Goal: Task Accomplishment & Management: Use online tool/utility

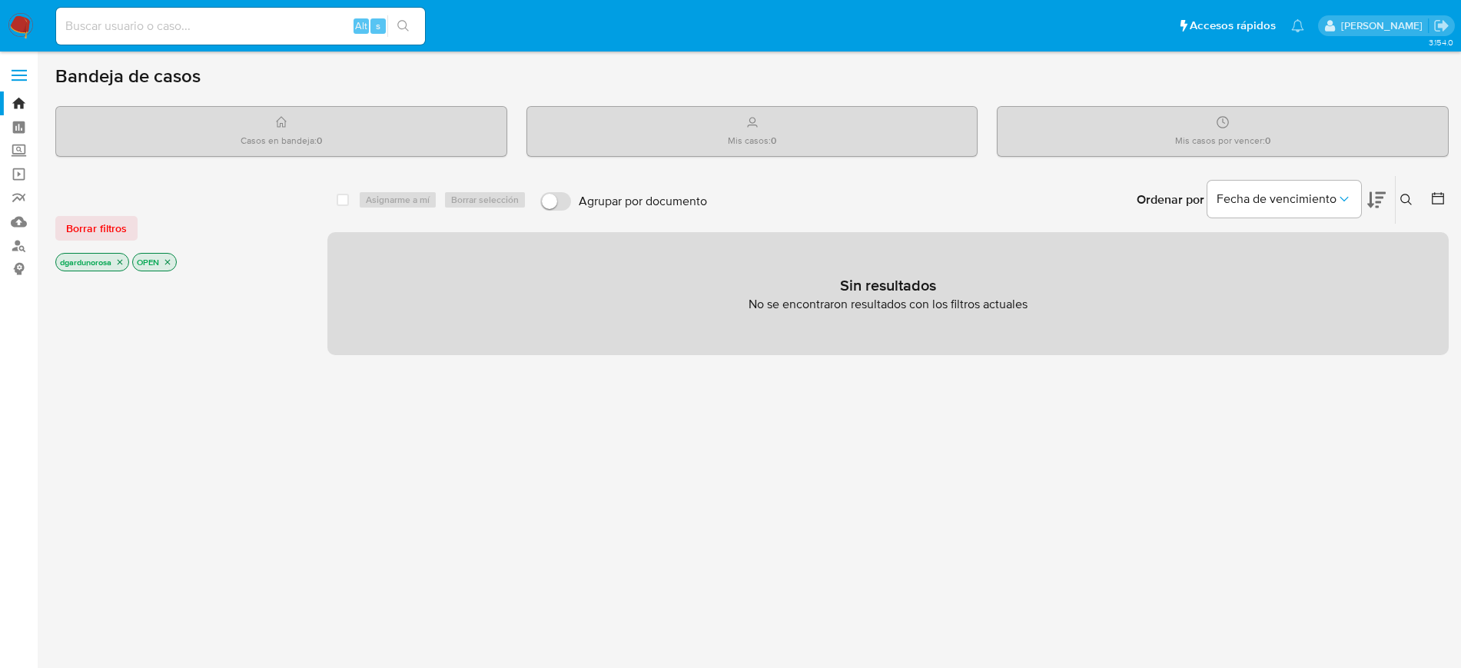
click at [1401, 193] on button at bounding box center [1408, 200] width 25 height 18
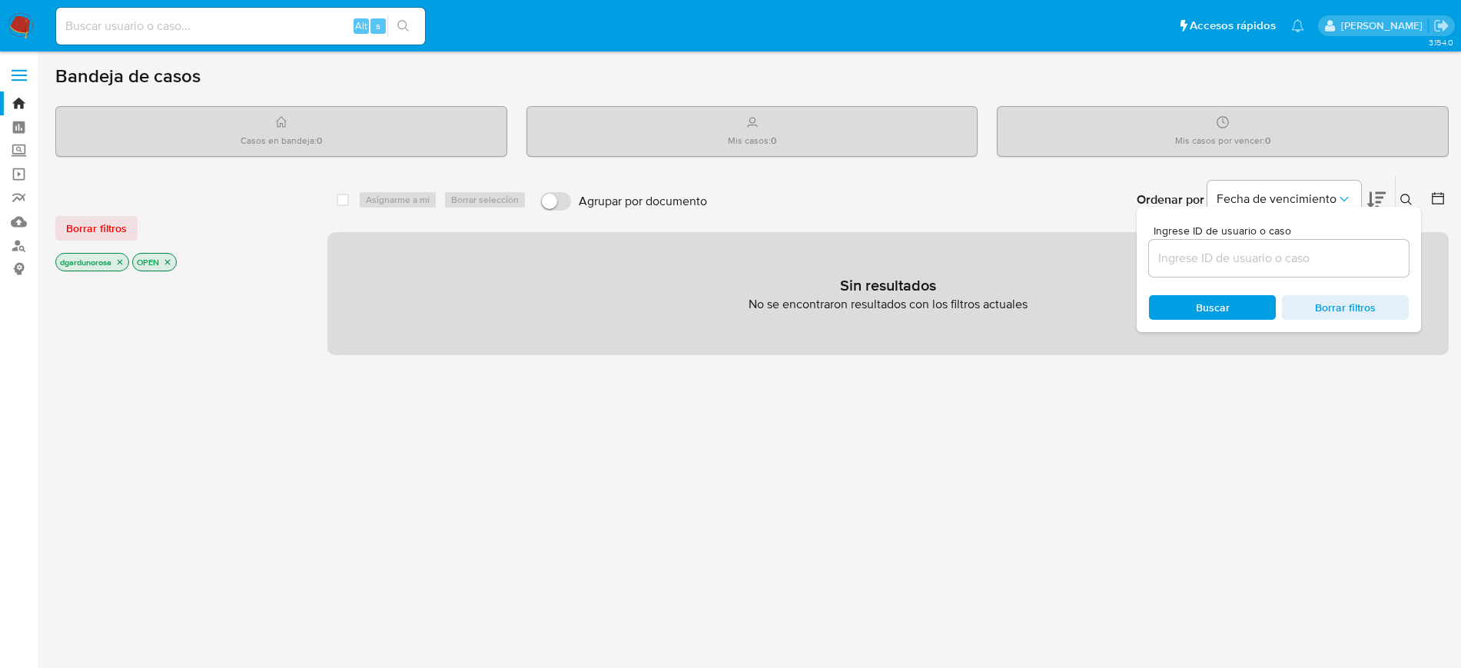
click at [1305, 258] on input at bounding box center [1279, 258] width 260 height 20
click at [1288, 264] on input "2250541077" at bounding box center [1279, 258] width 260 height 20
type input "2250541077"
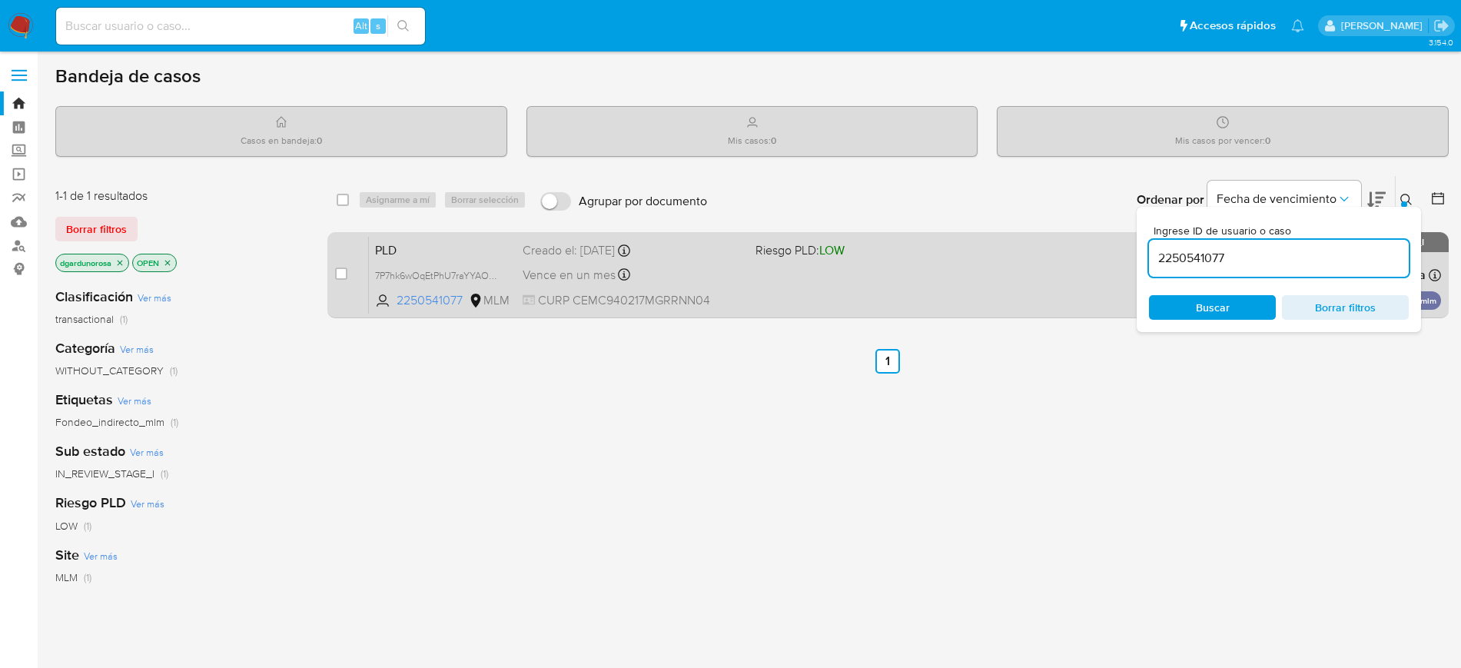
click at [812, 294] on div "PLD 7P7hk6wOqEtPhU7raYYAOmnH 2250541077 MLM Riesgo PLD: LOW Creado el: [DATE] C…" at bounding box center [905, 275] width 1072 height 78
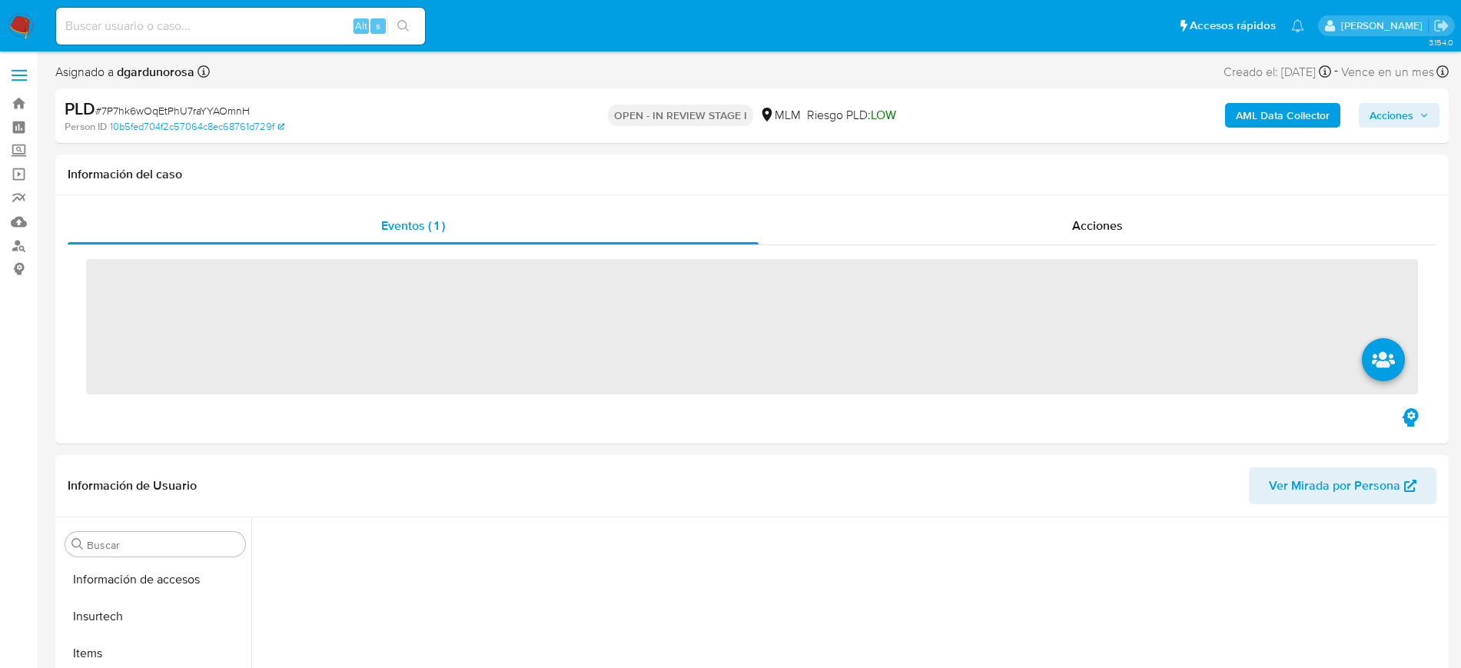
scroll to position [650, 0]
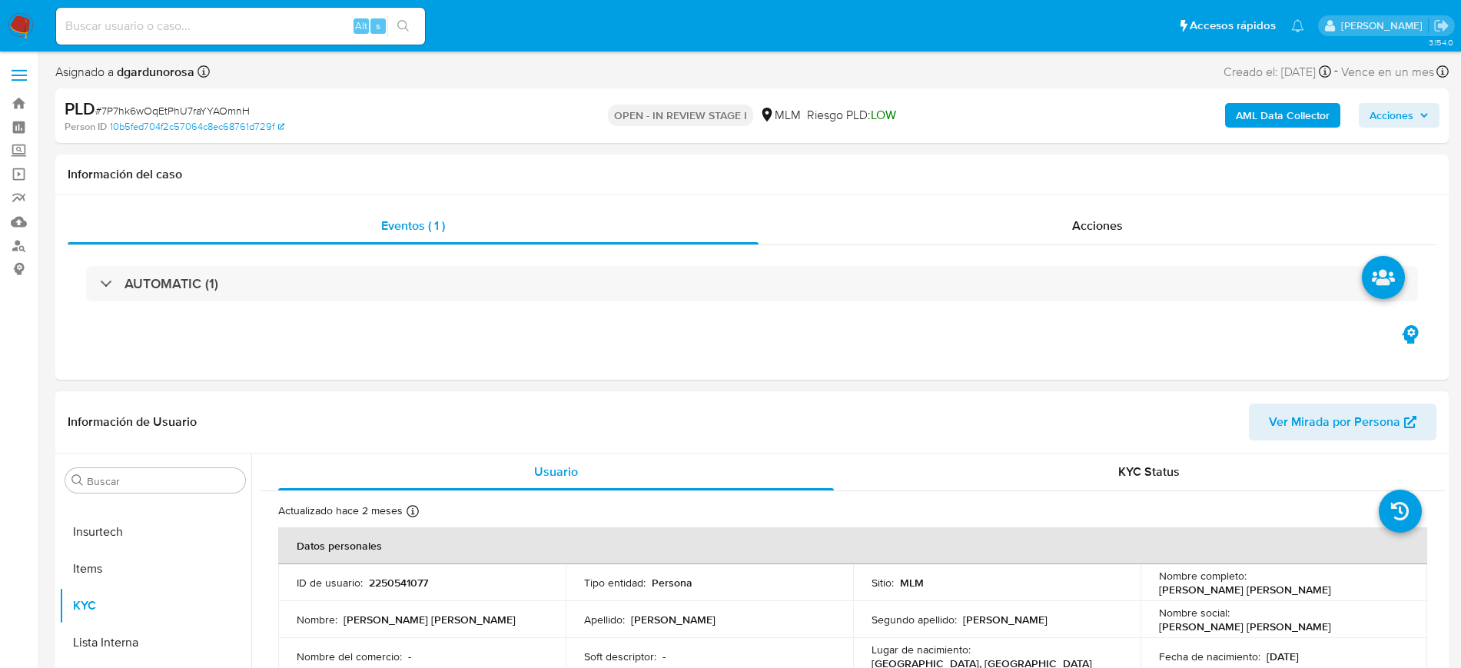
select select "10"
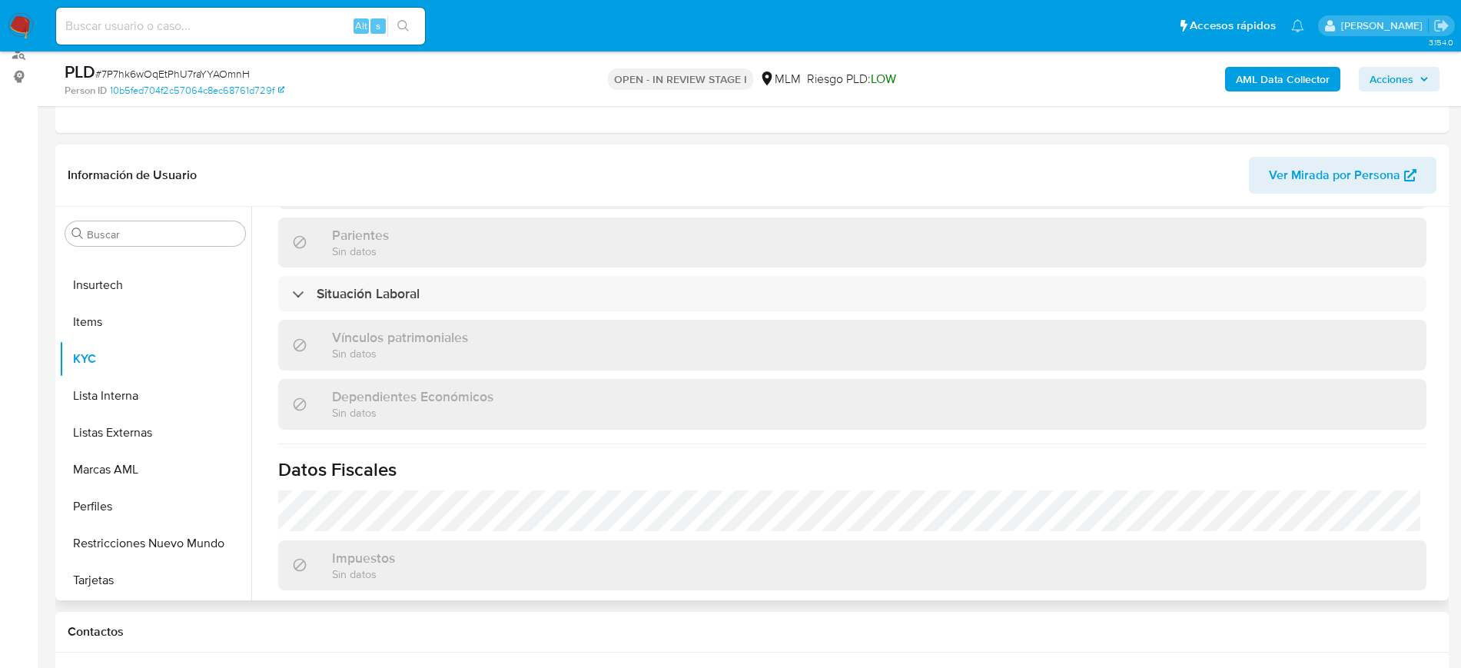
scroll to position [951, 0]
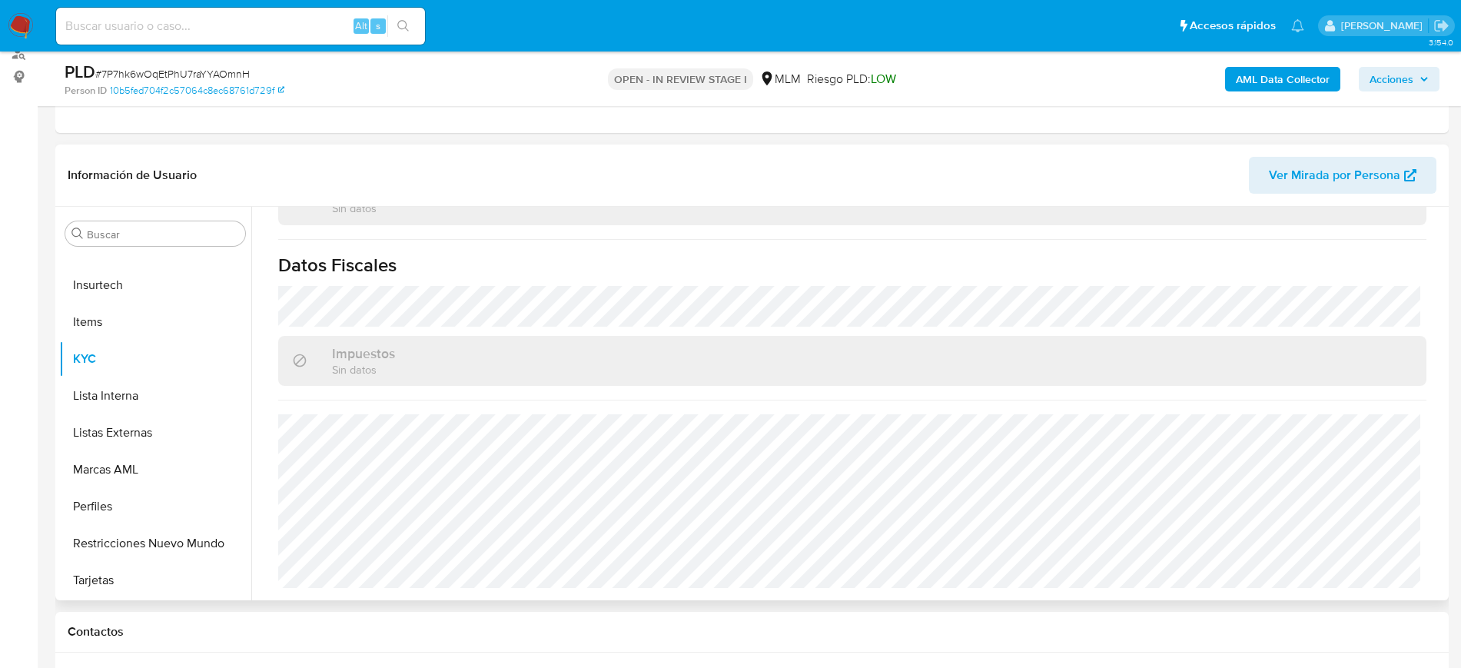
drag, startPoint x: 128, startPoint y: 442, endPoint x: 702, endPoint y: 586, distance: 592.0
click at [128, 442] on button "Listas Externas" at bounding box center [155, 432] width 192 height 37
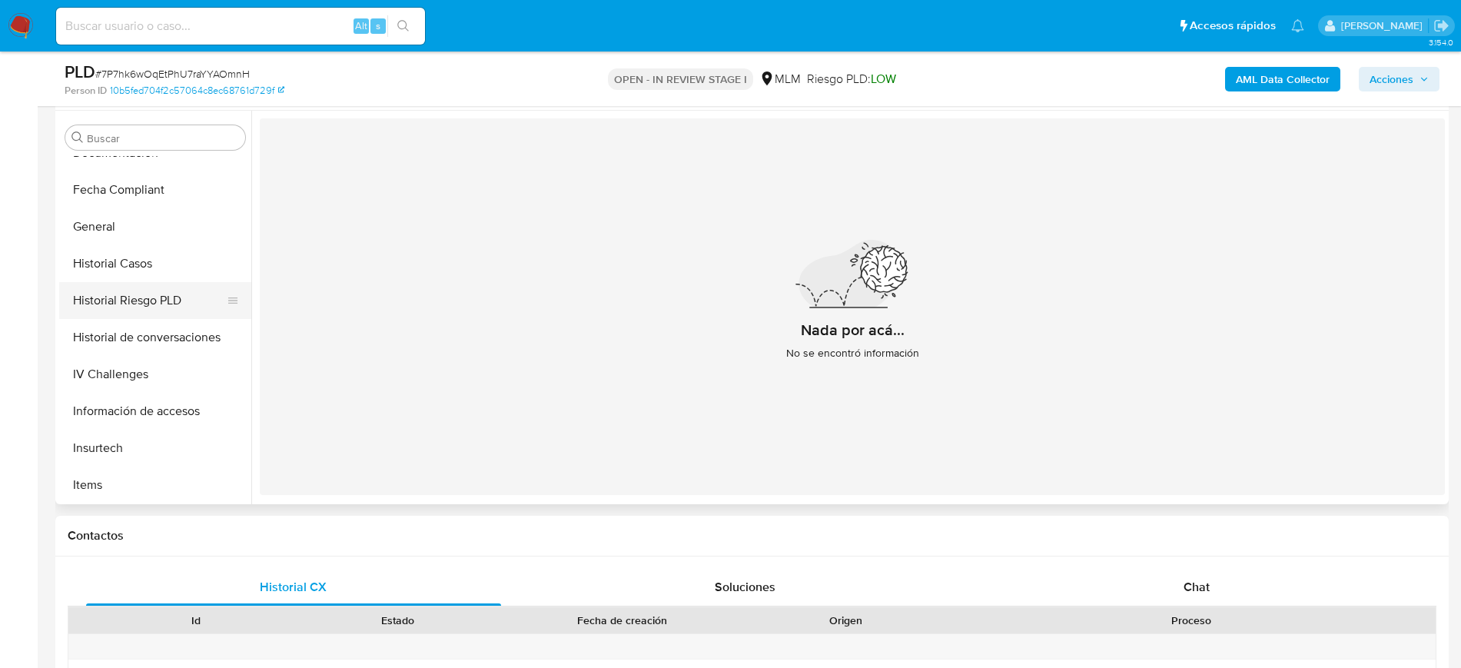
scroll to position [361, 0]
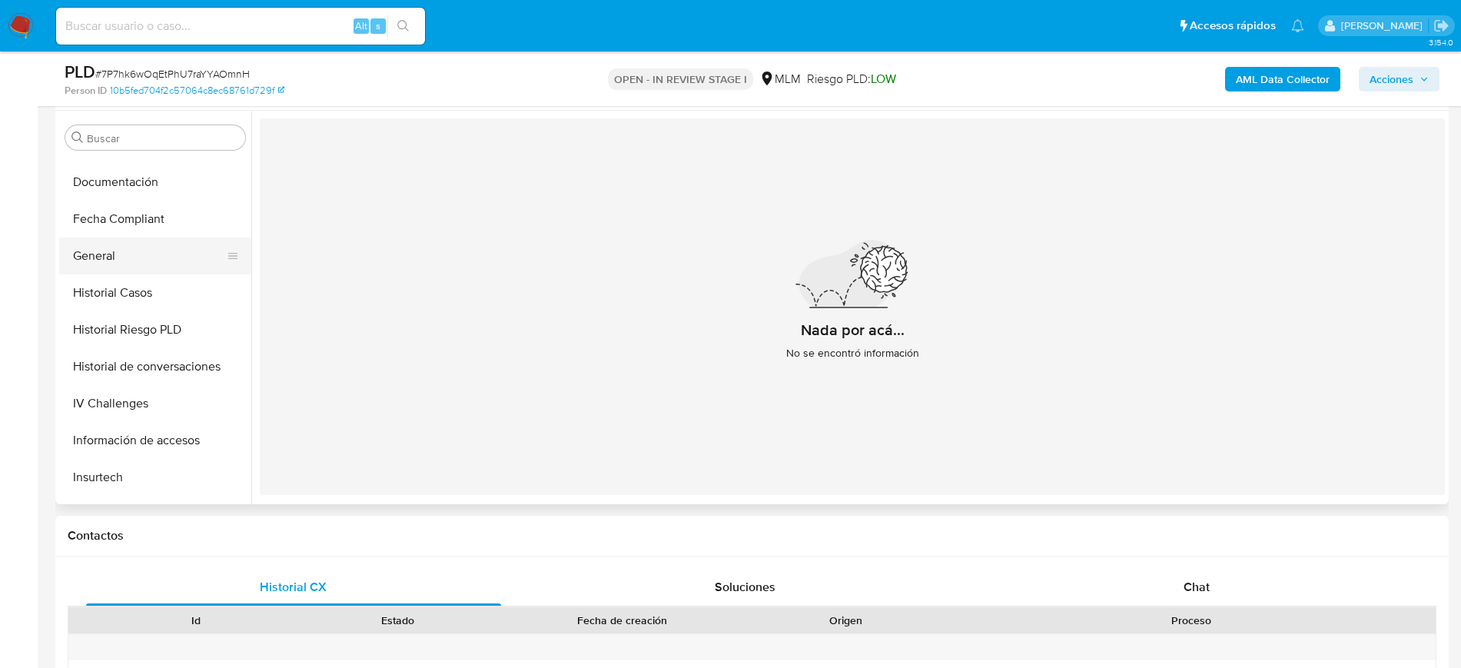
click at [141, 254] on button "General" at bounding box center [149, 256] width 180 height 37
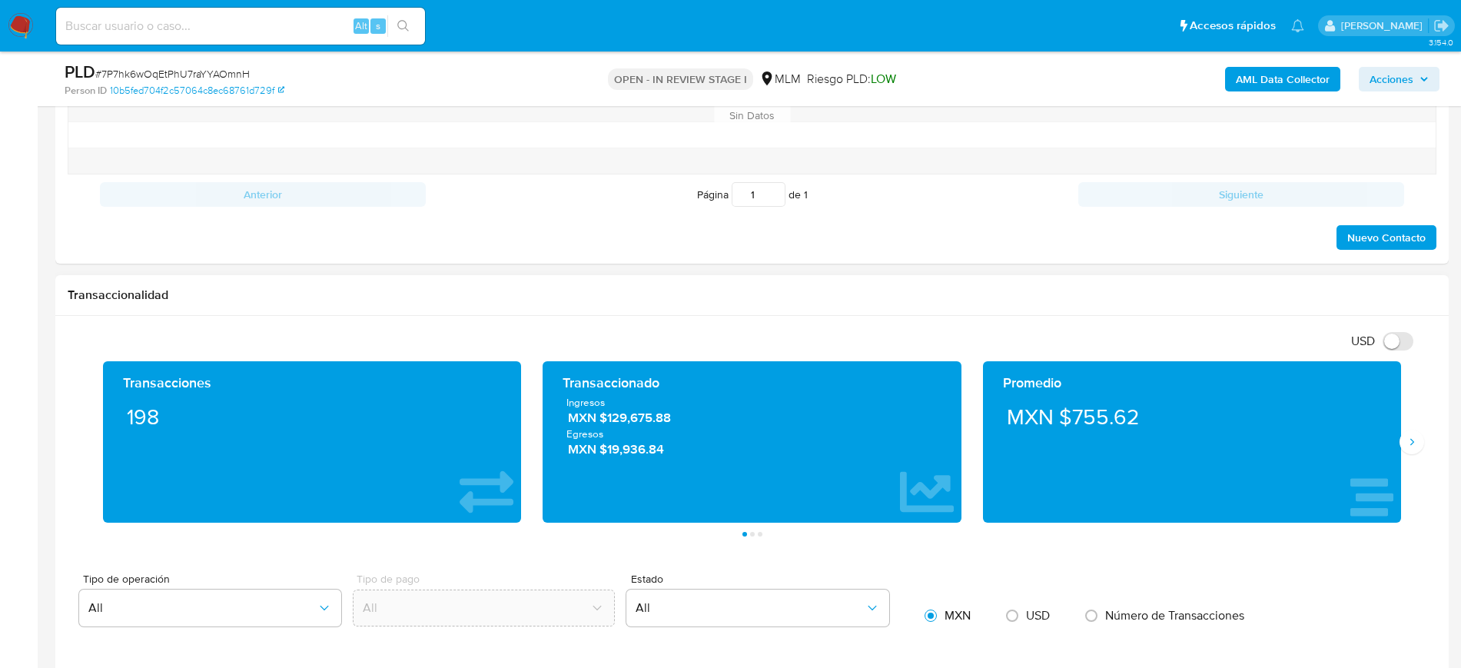
scroll to position [865, 0]
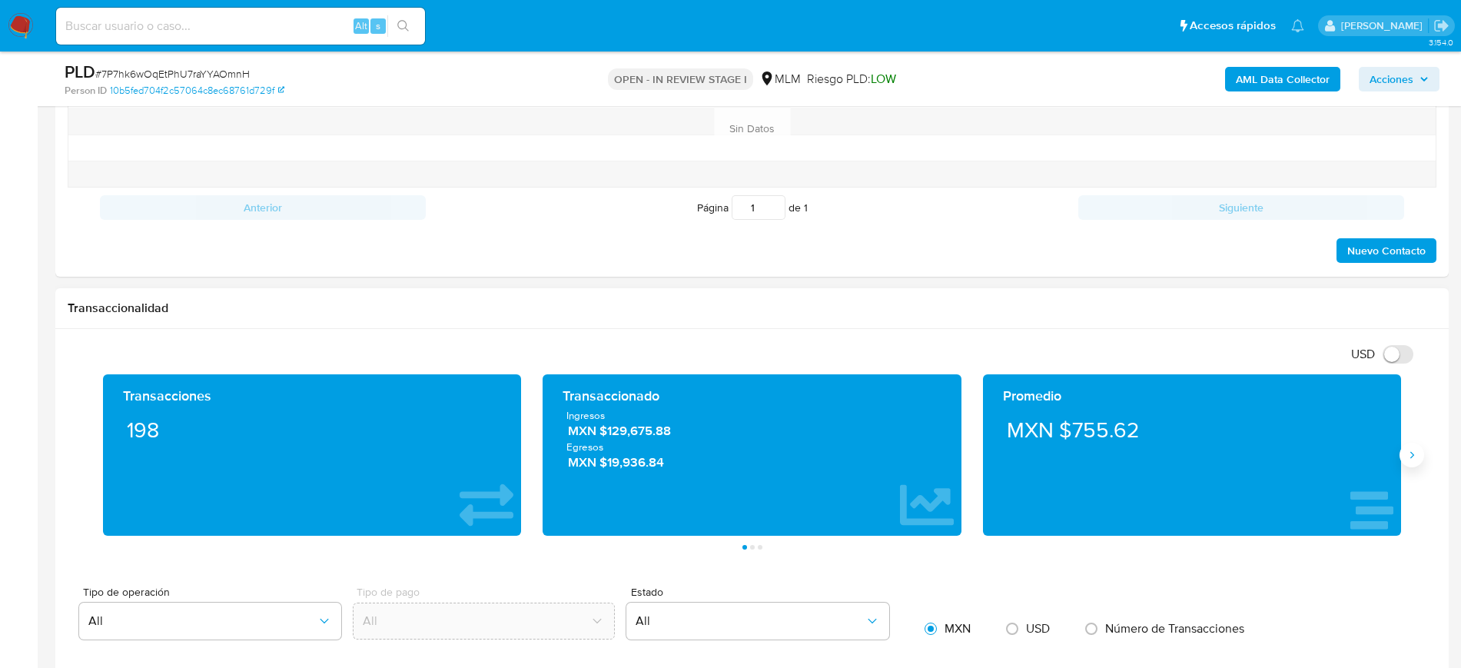
click at [1414, 449] on icon "Siguiente" at bounding box center [1412, 455] width 12 height 12
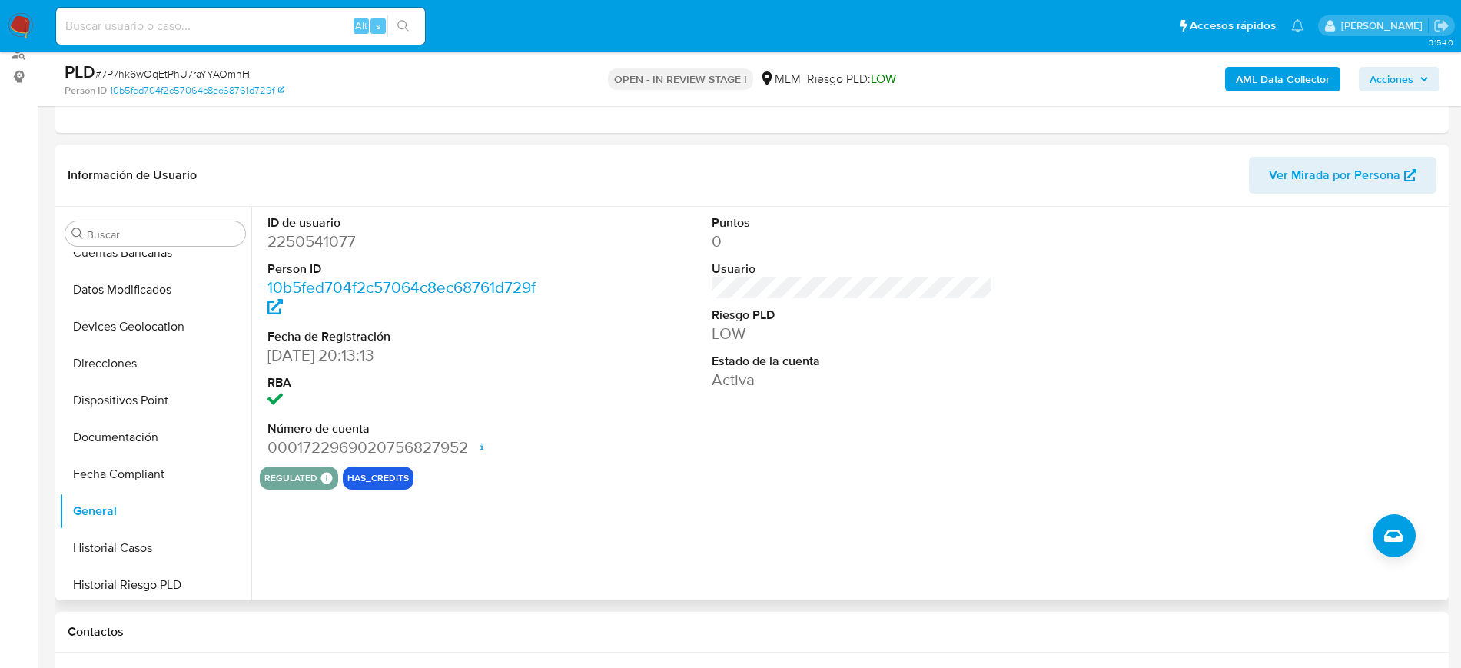
scroll to position [169, 0]
click at [142, 374] on button "Devices Geolocation" at bounding box center [149, 359] width 180 height 37
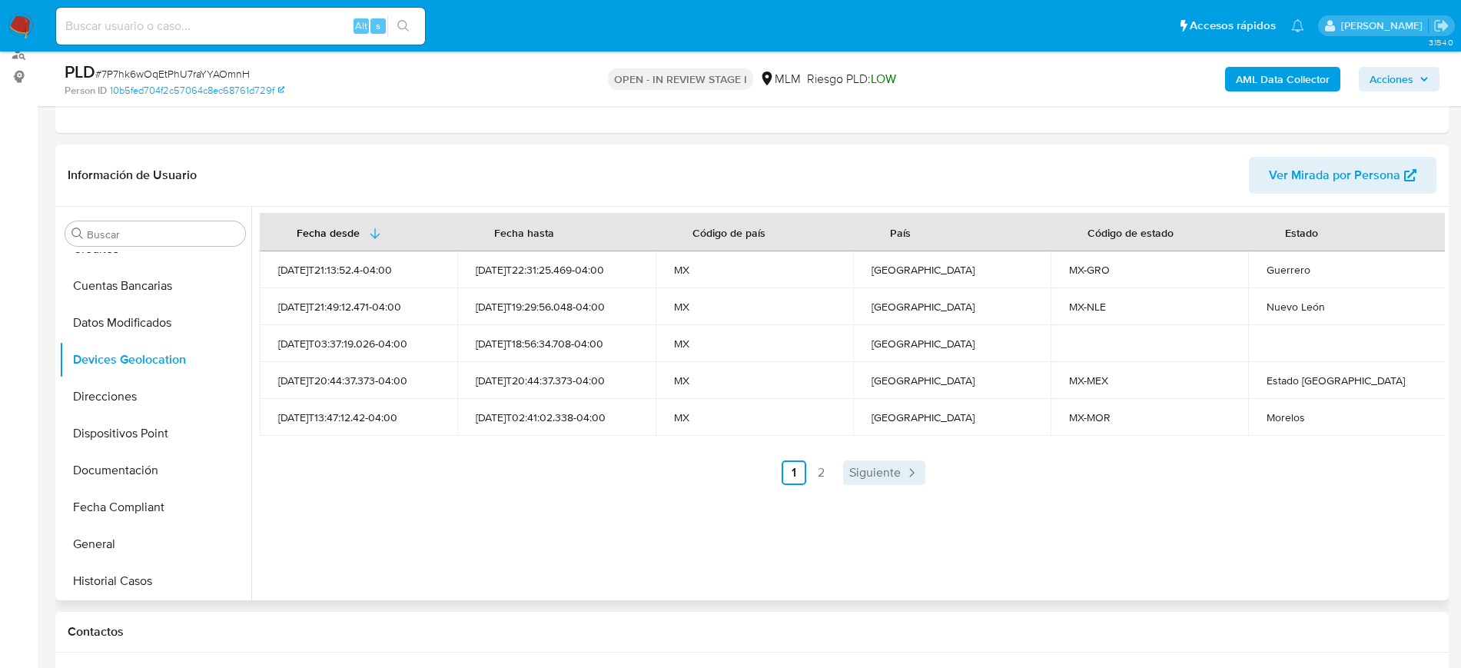
click at [873, 469] on span "Siguiente" at bounding box center [875, 473] width 52 height 12
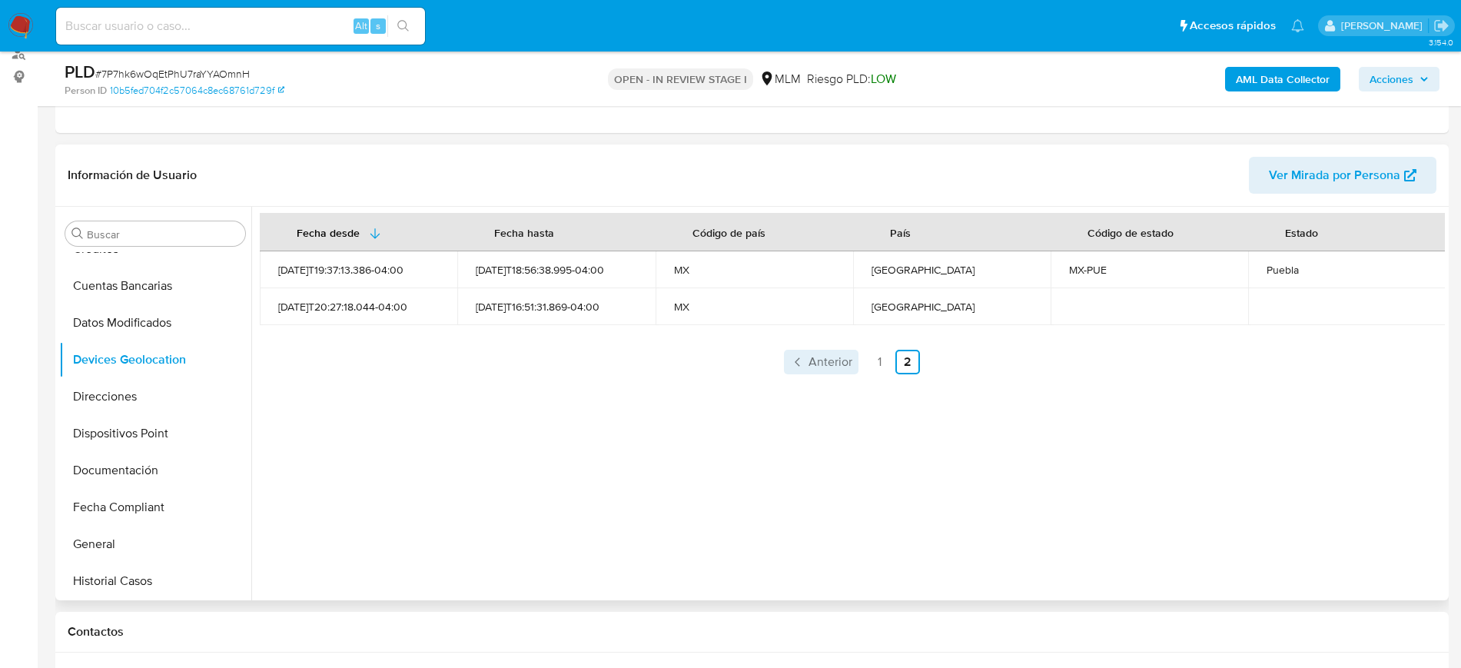
click at [832, 356] on span "Anterior" at bounding box center [831, 362] width 44 height 12
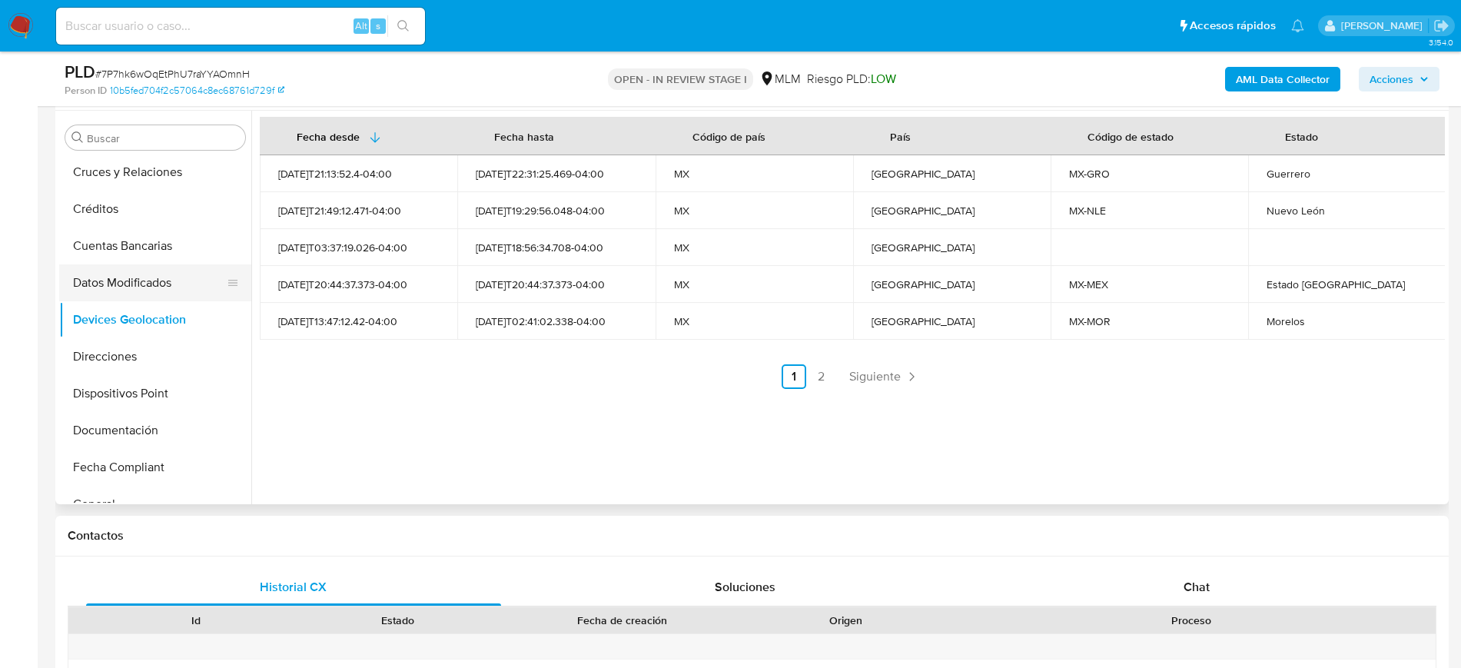
scroll to position [288, 0]
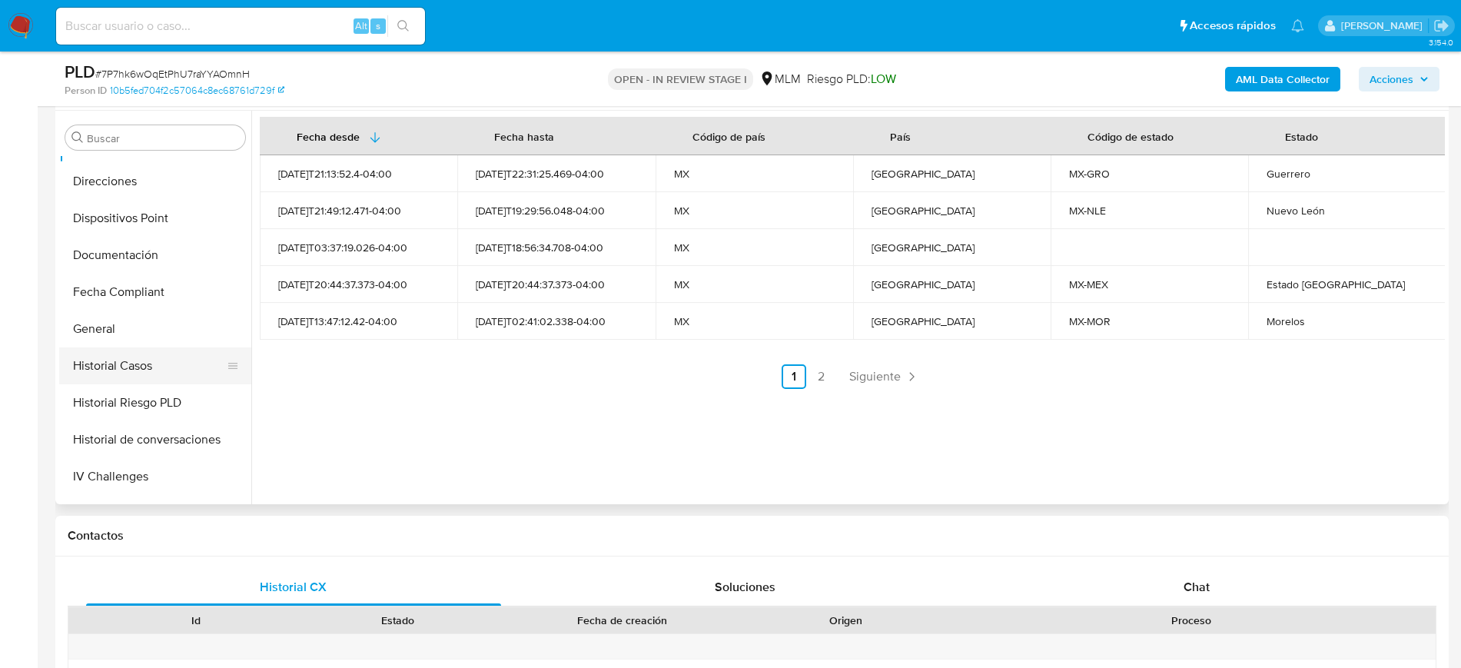
click at [158, 363] on button "Historial Casos" at bounding box center [149, 365] width 180 height 37
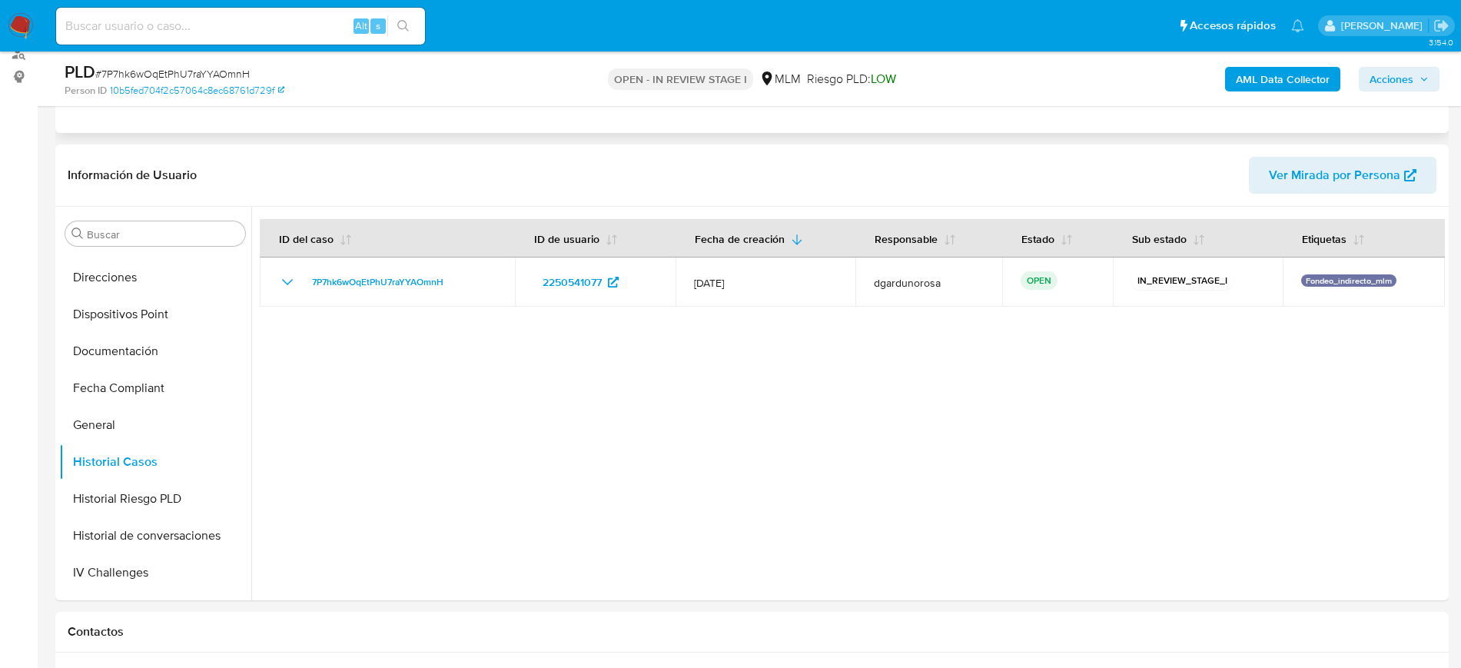
scroll to position [0, 0]
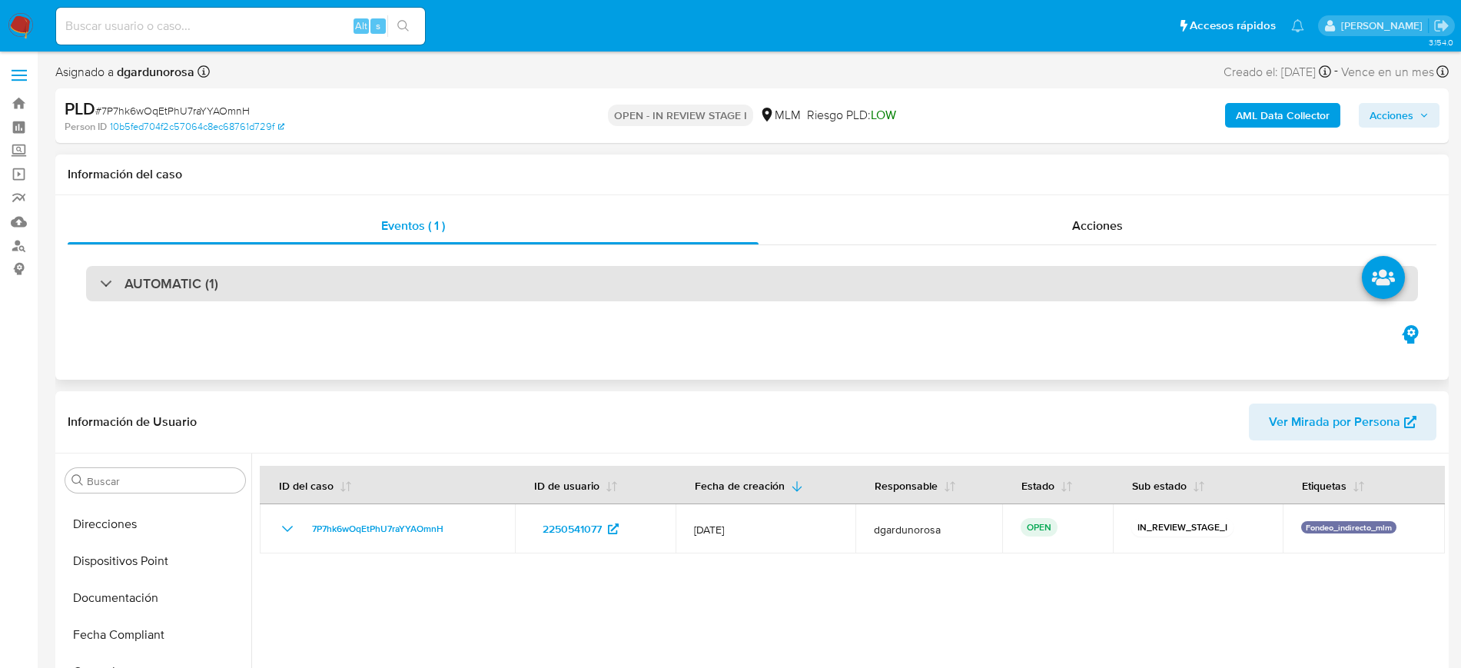
drag, startPoint x: 158, startPoint y: 284, endPoint x: 181, endPoint y: 298, distance: 27.6
click at [158, 284] on h3 "AUTOMATIC (1)" at bounding box center [172, 283] width 94 height 17
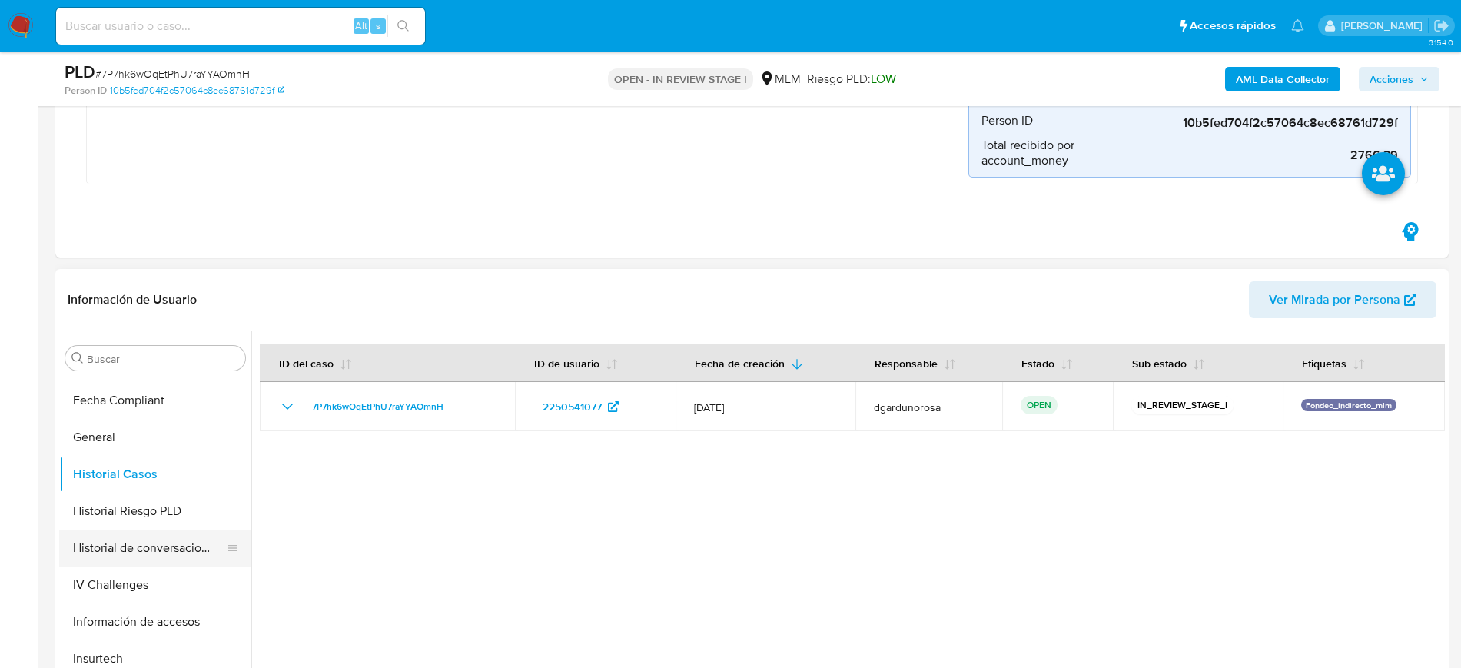
scroll to position [480, 0]
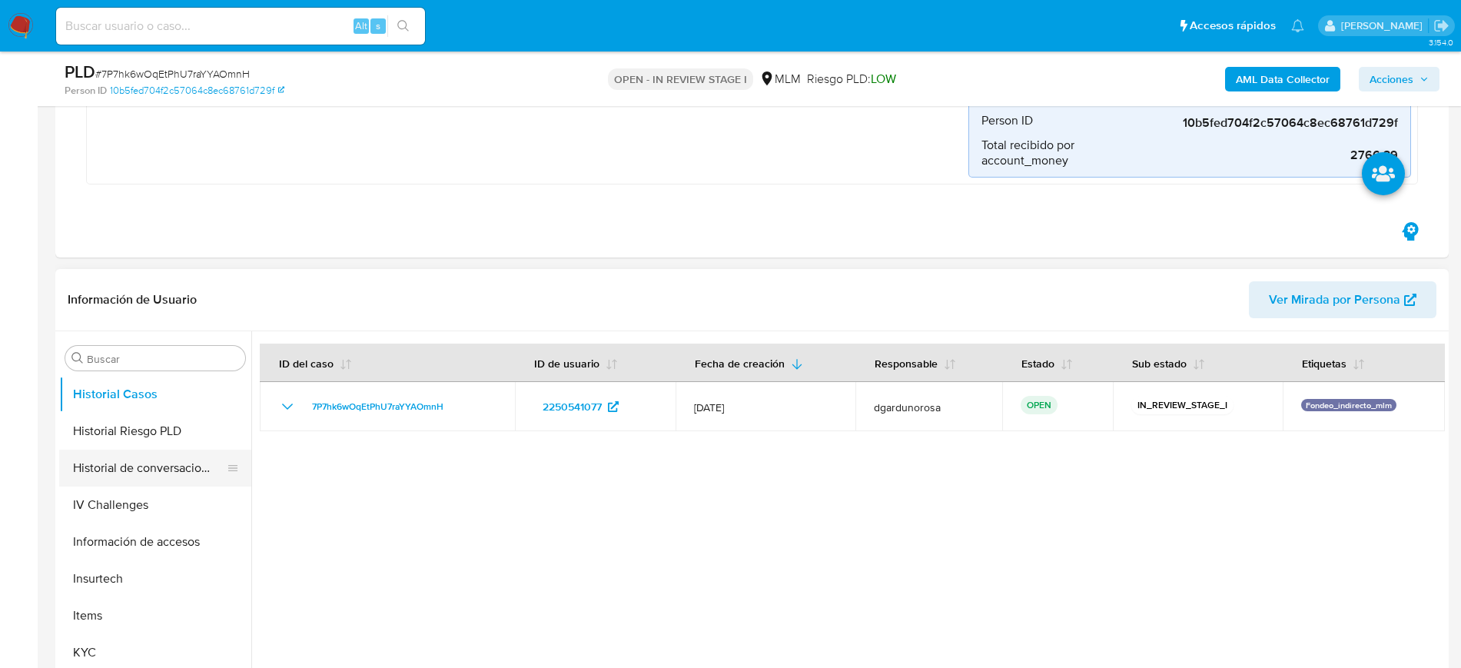
click at [174, 469] on button "Historial de conversaciones" at bounding box center [149, 468] width 180 height 37
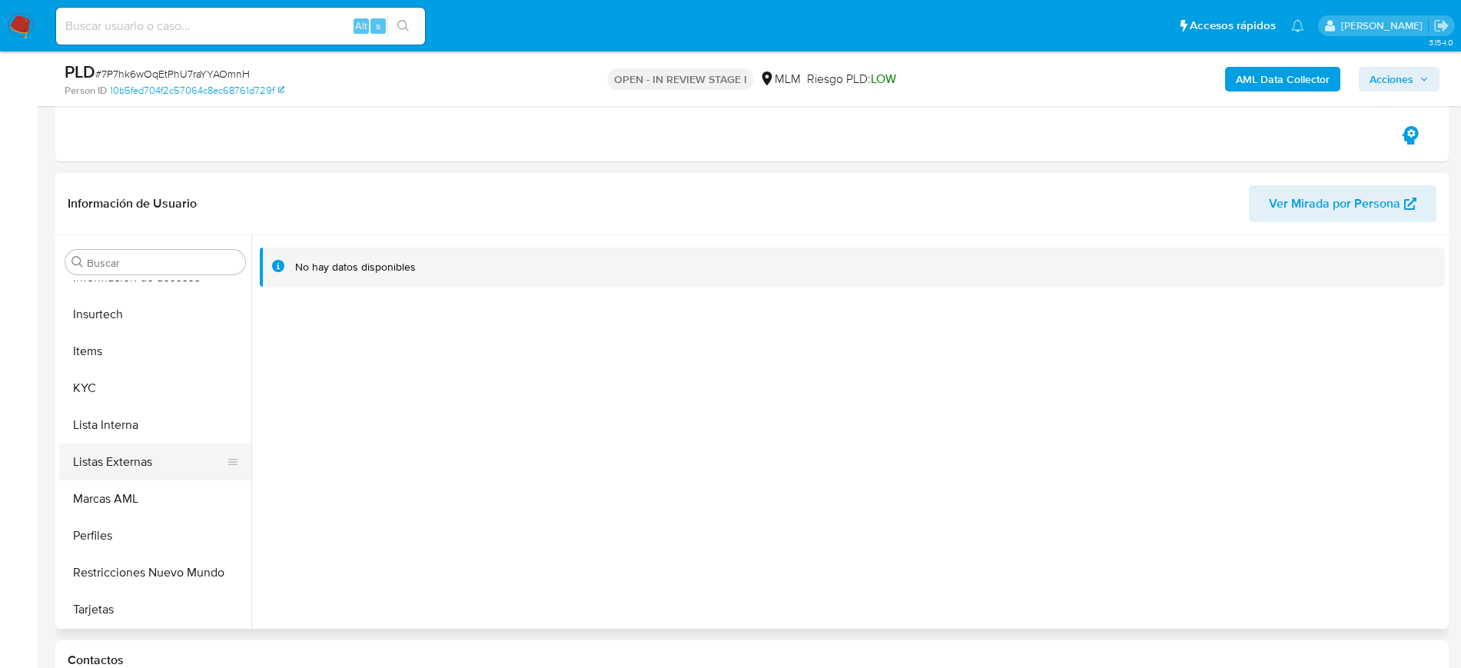
scroll to position [650, 0]
click at [117, 390] on button "KYC" at bounding box center [149, 387] width 180 height 37
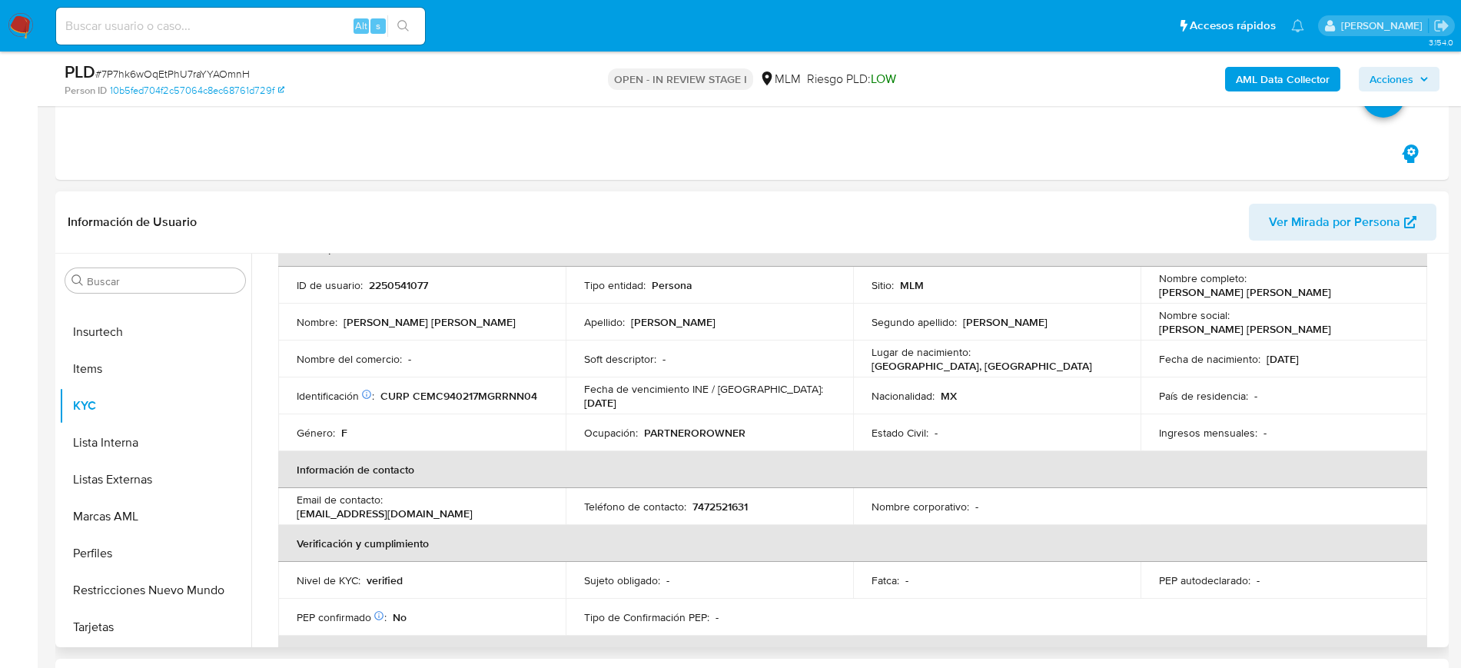
scroll to position [96, 0]
click at [726, 490] on td "Teléfono de contacto : 7472521631" at bounding box center [710, 508] width 288 height 37
click at [731, 506] on p "7472521631" at bounding box center [720, 508] width 55 height 14
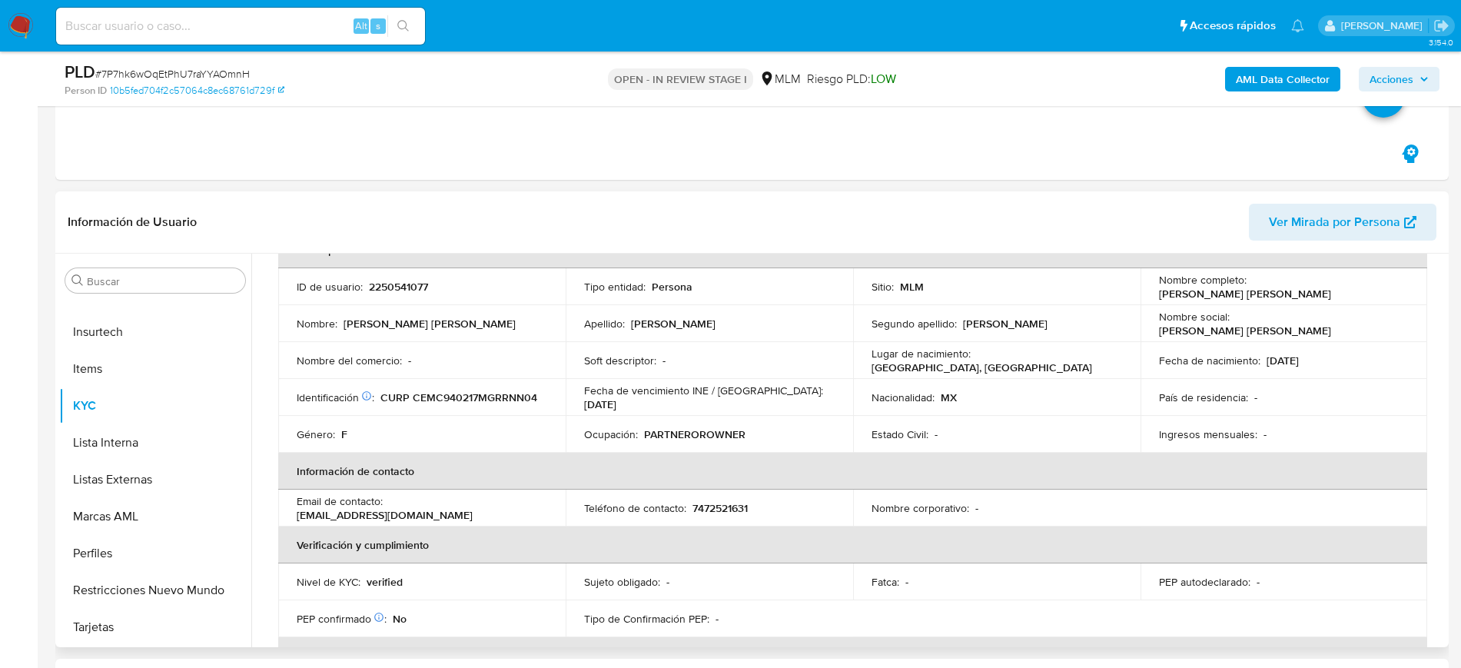
click at [730, 511] on p "7472521631" at bounding box center [720, 508] width 55 height 14
copy p "7472521631"
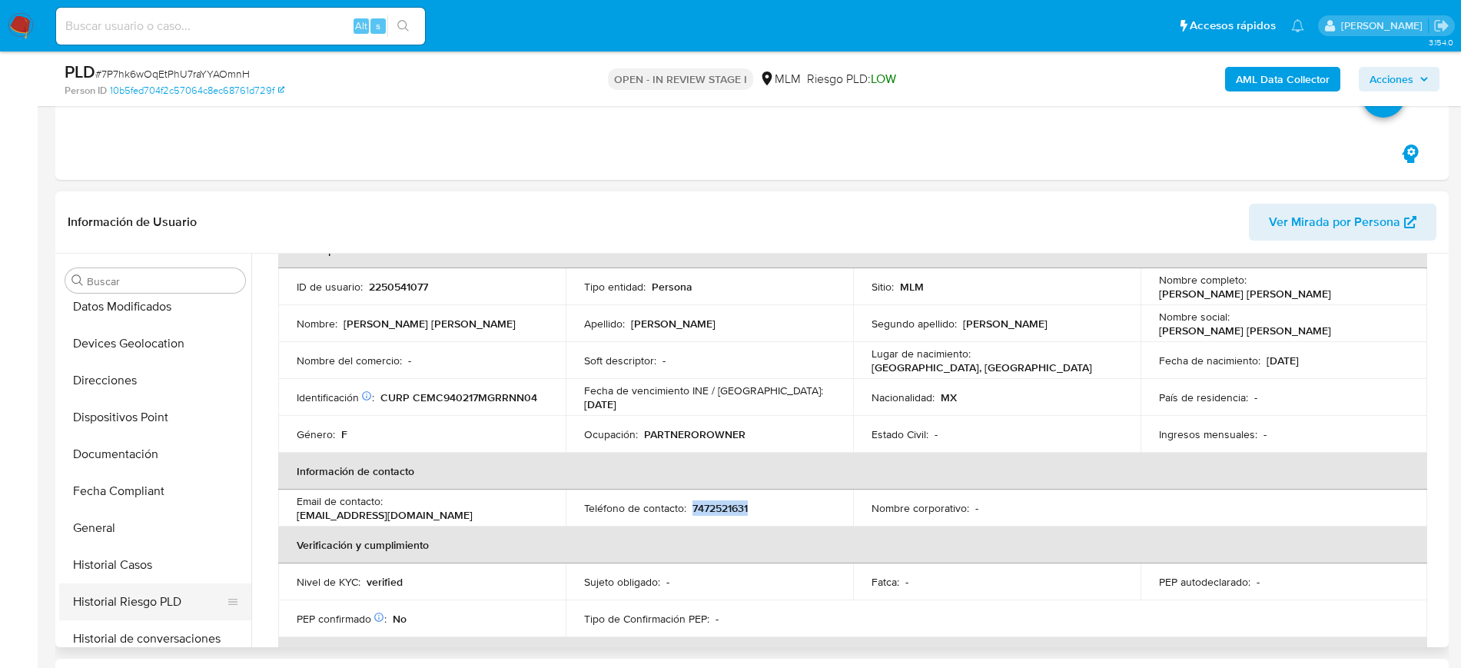
scroll to position [265, 0]
click at [141, 526] on button "Historial Casos" at bounding box center [149, 532] width 180 height 37
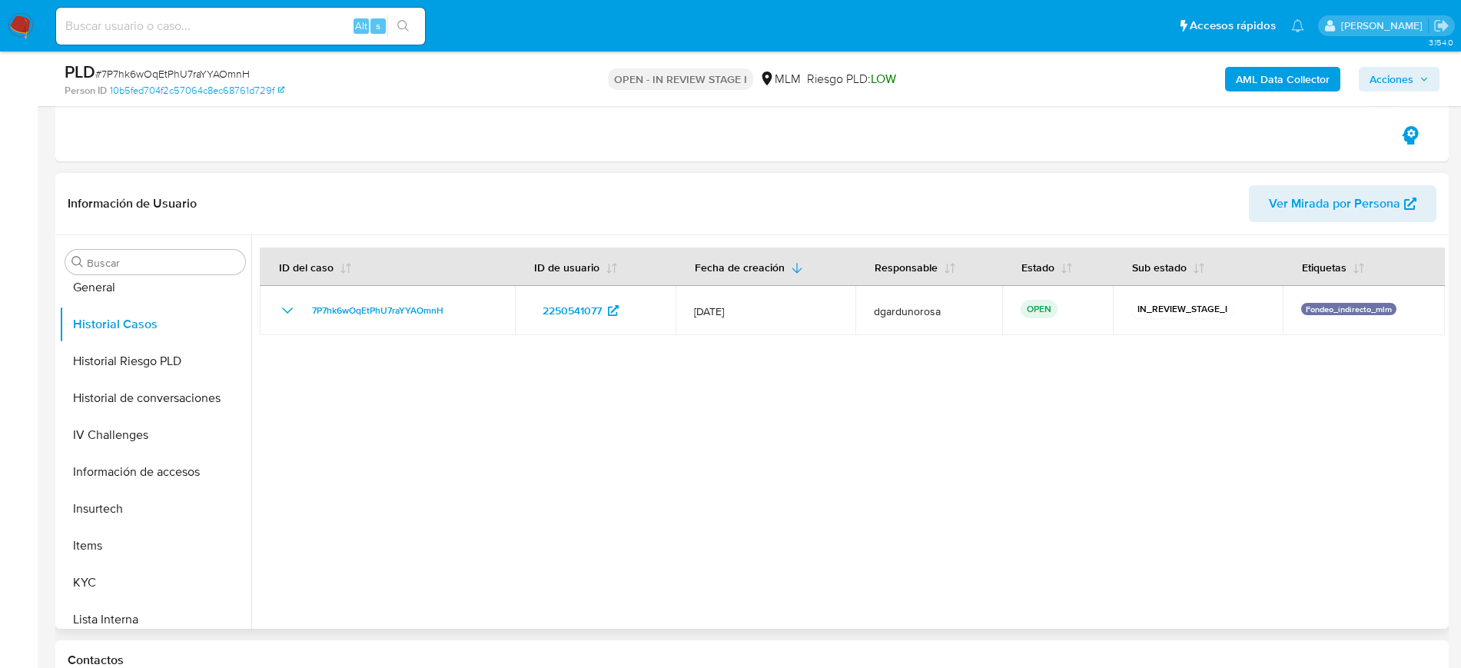
scroll to position [650, 0]
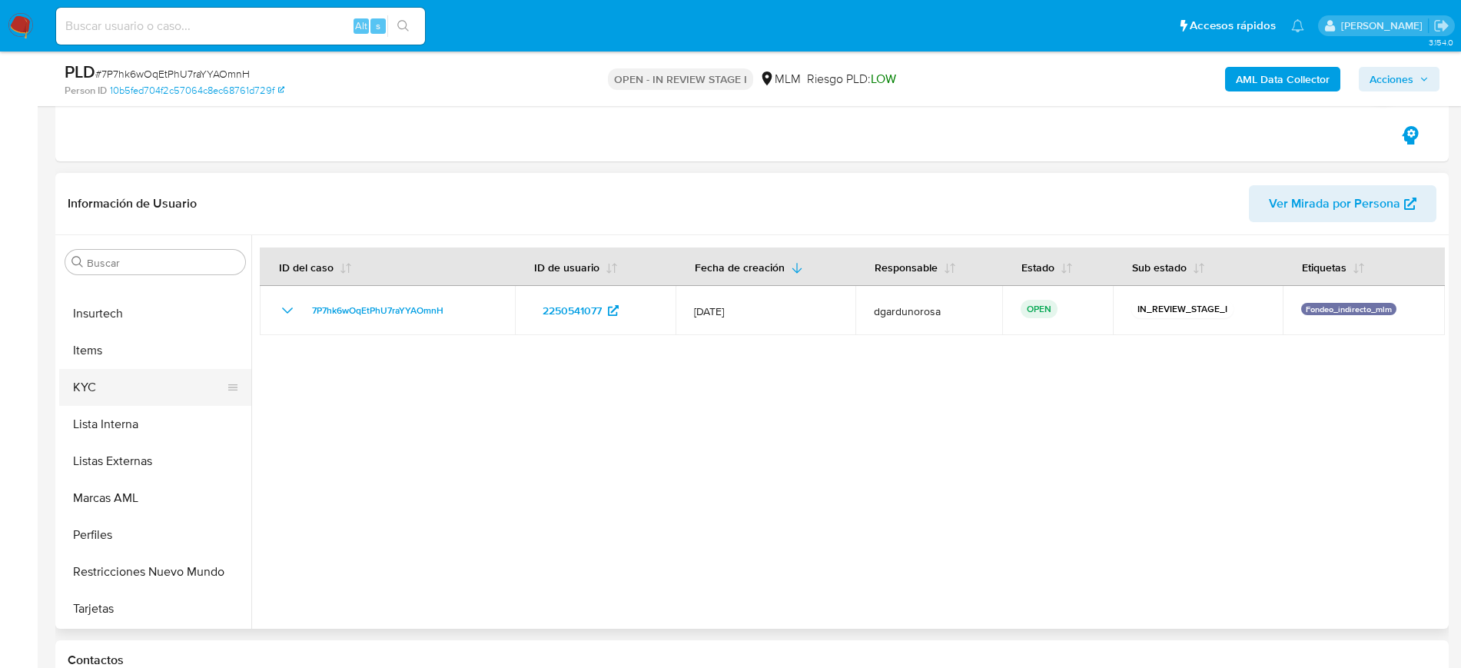
click at [85, 392] on button "KYC" at bounding box center [149, 387] width 180 height 37
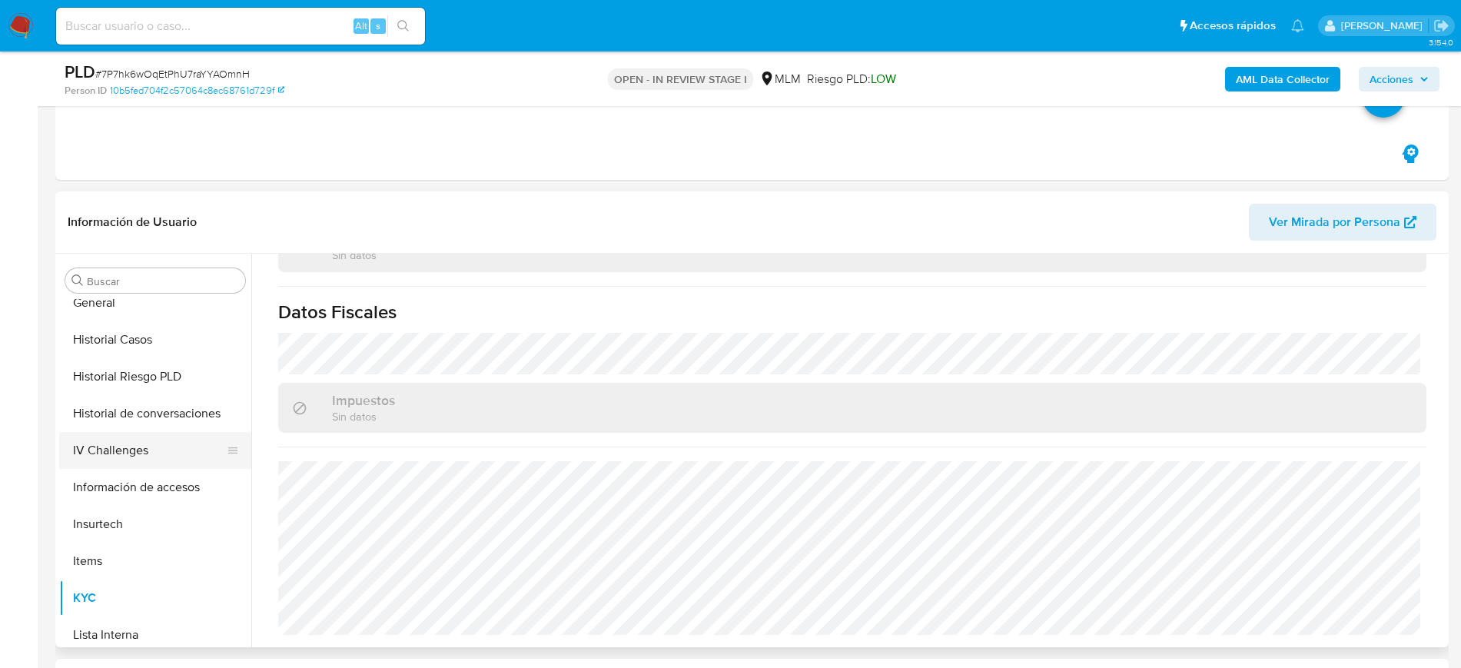
scroll to position [361, 0]
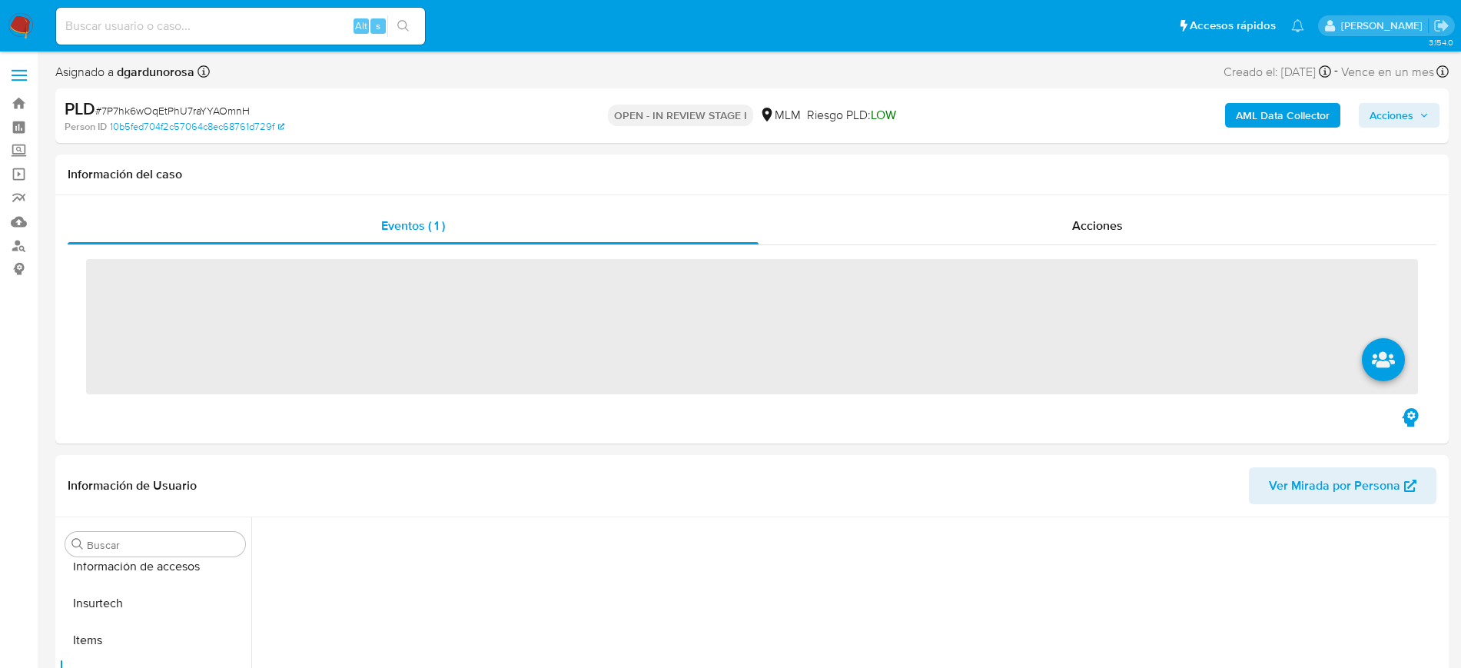
scroll to position [650, 0]
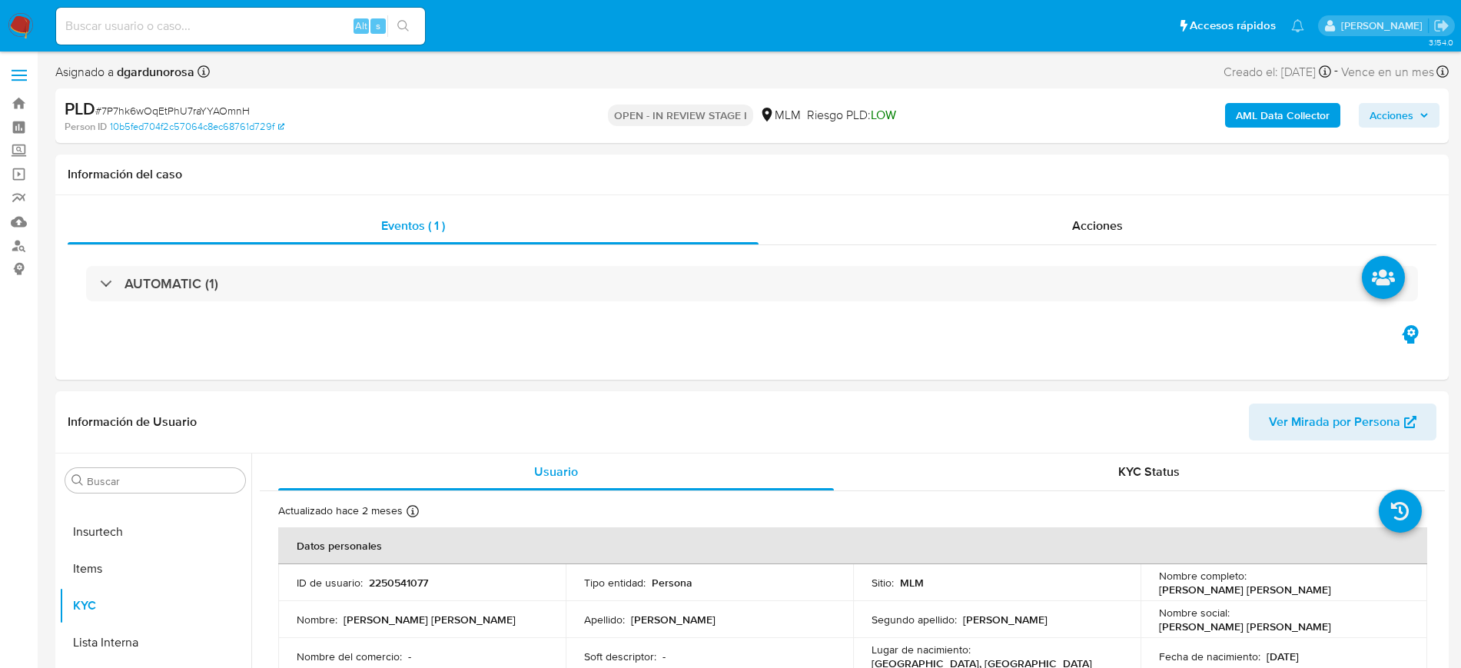
select select "10"
click at [204, 25] on input at bounding box center [240, 26] width 369 height 20
paste input "512030382"
type input "512030382"
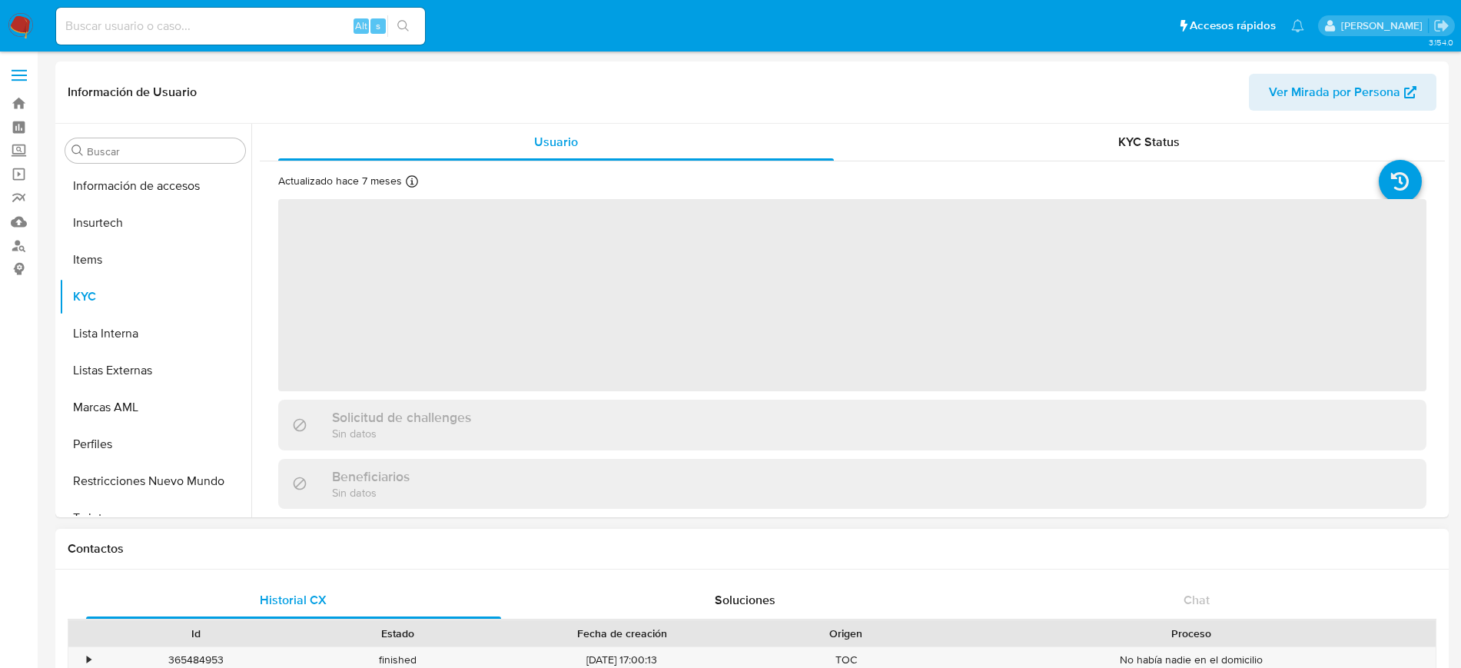
scroll to position [650, 0]
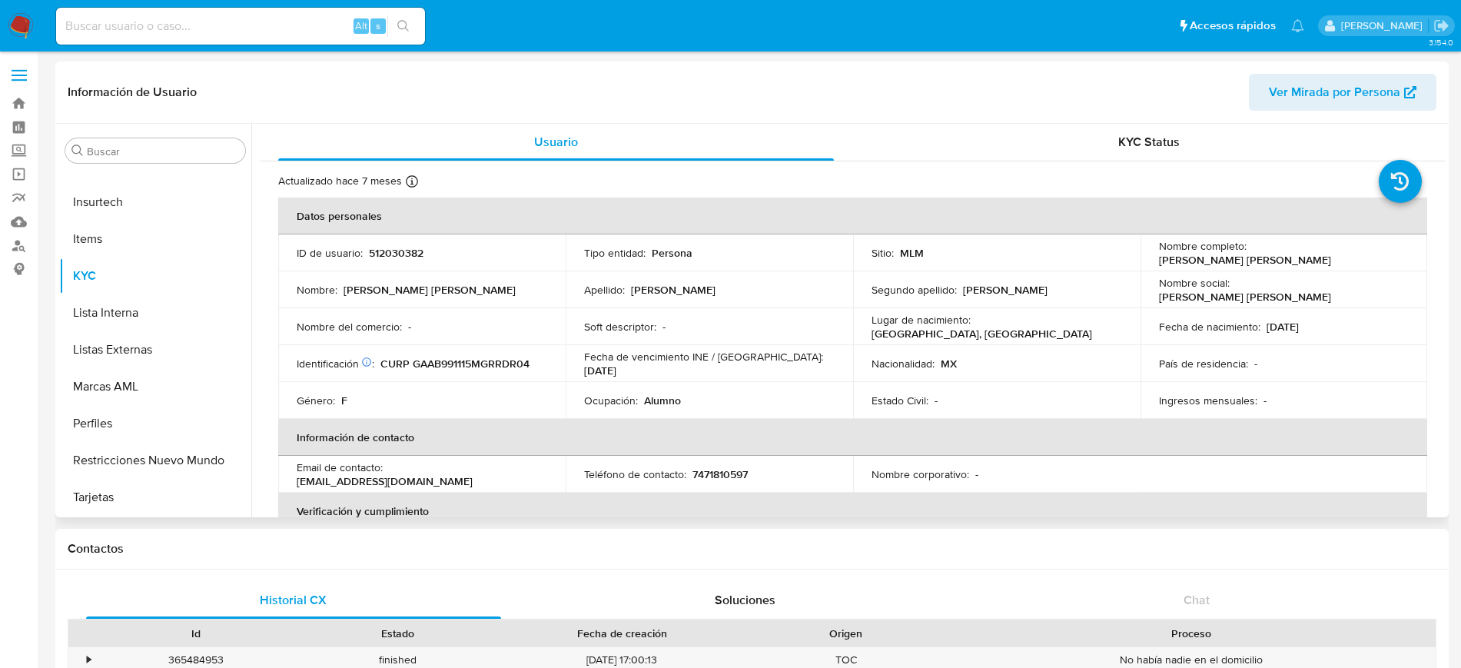
select select "10"
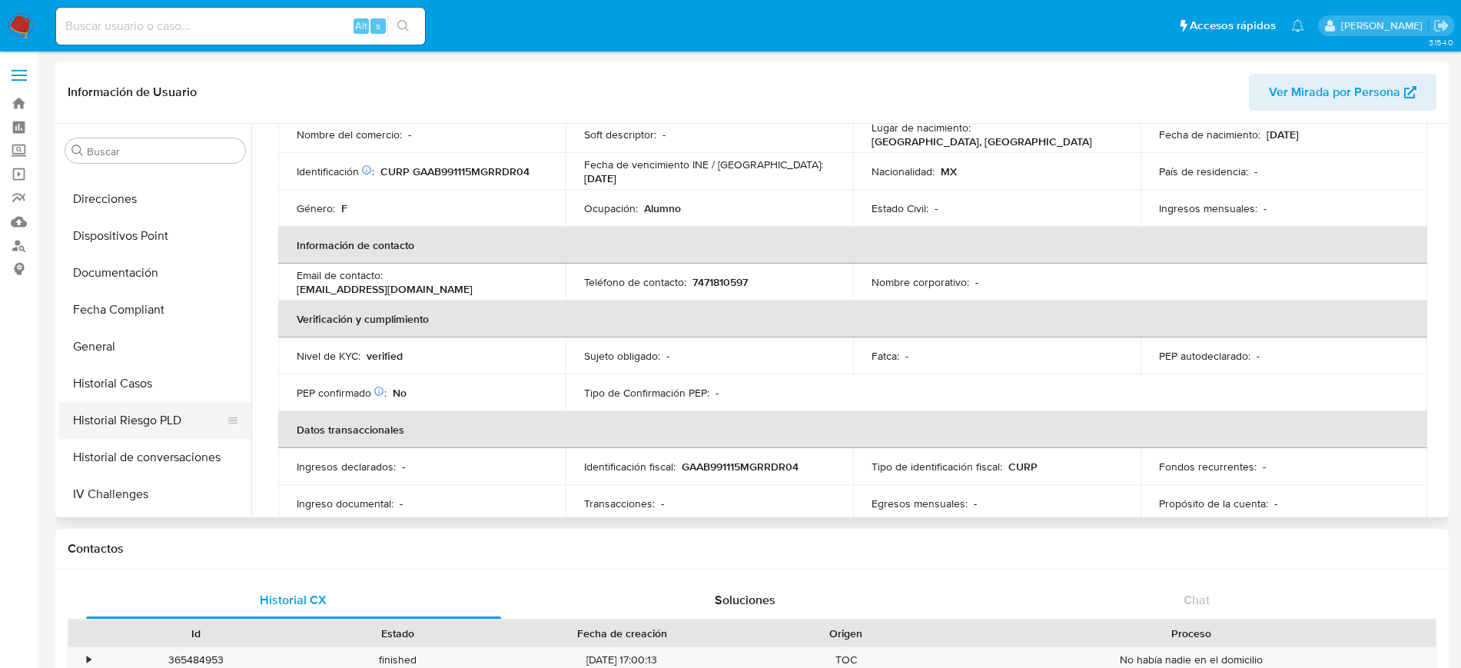
scroll to position [288, 0]
click at [133, 384] on button "Historial Casos" at bounding box center [149, 379] width 180 height 37
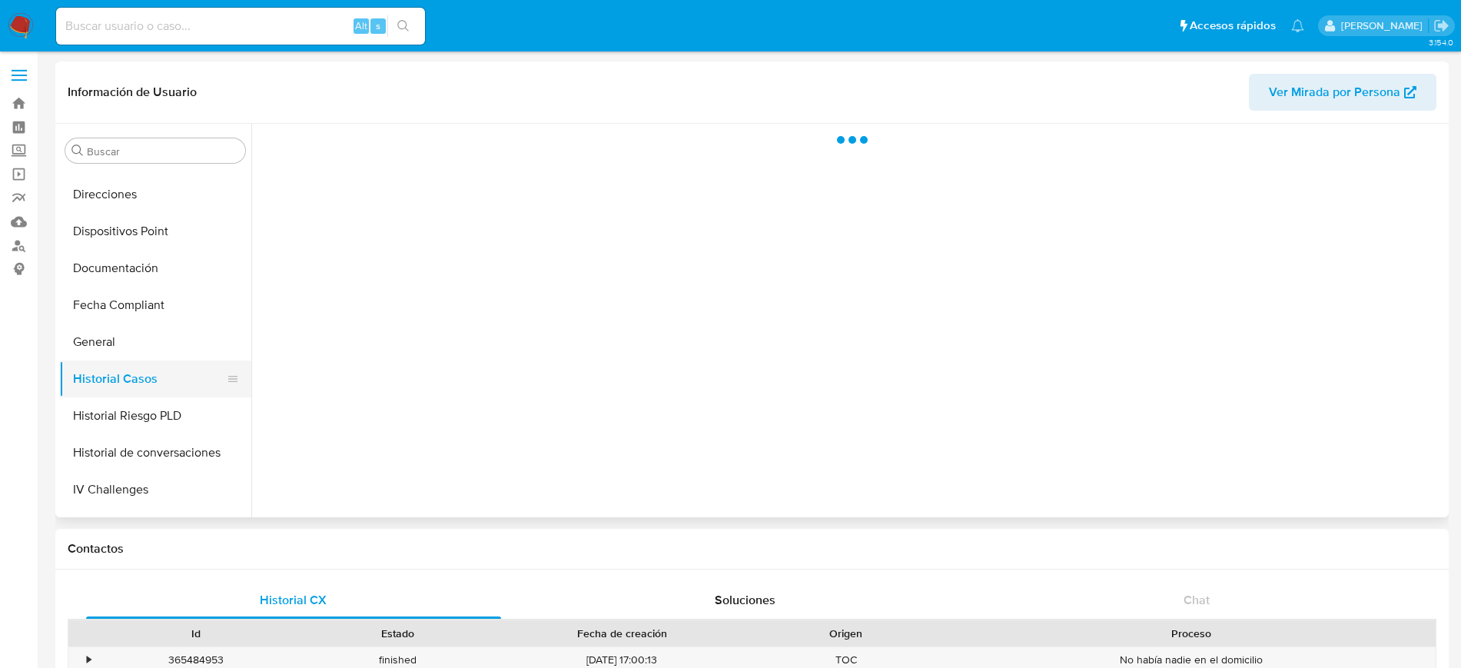
scroll to position [0, 0]
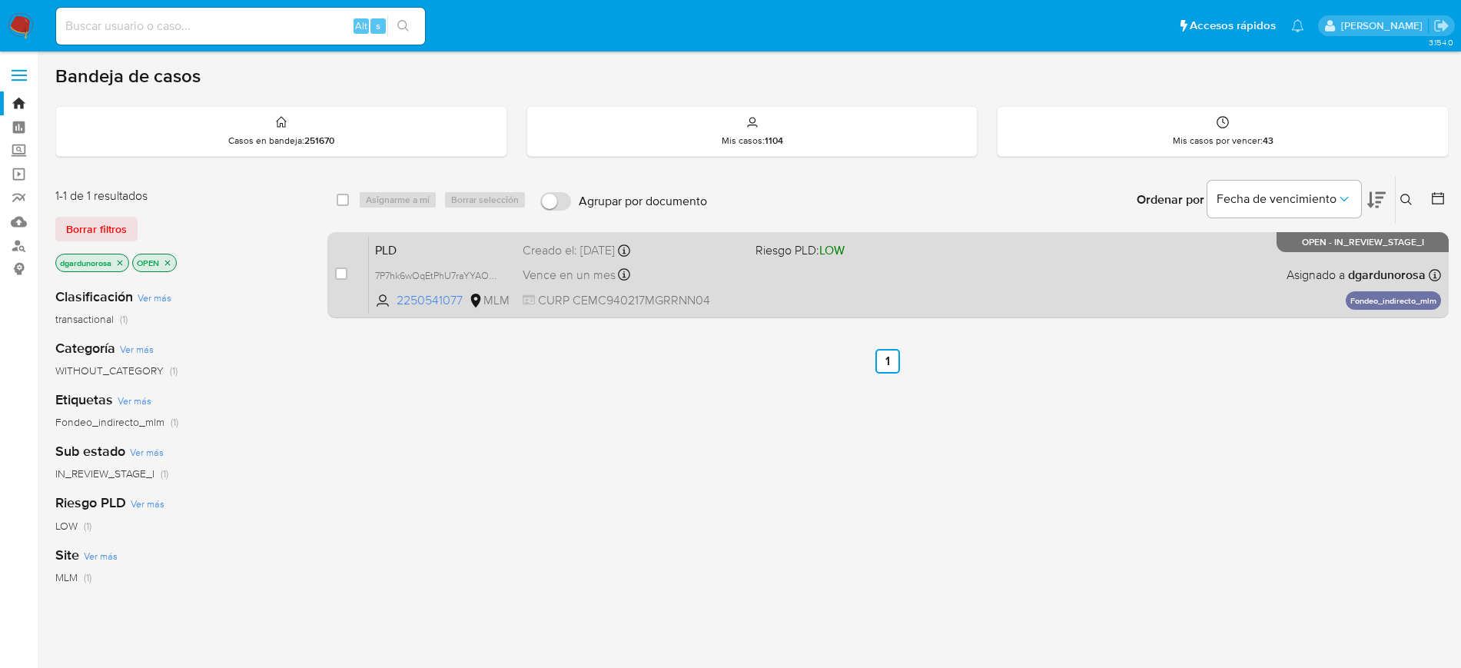
click at [856, 273] on div "PLD 7P7hk6wOqEtPhU7raYYAOmnH 2250541077 MLM Riesgo PLD: LOW Creado el: [DATE] C…" at bounding box center [905, 275] width 1072 height 78
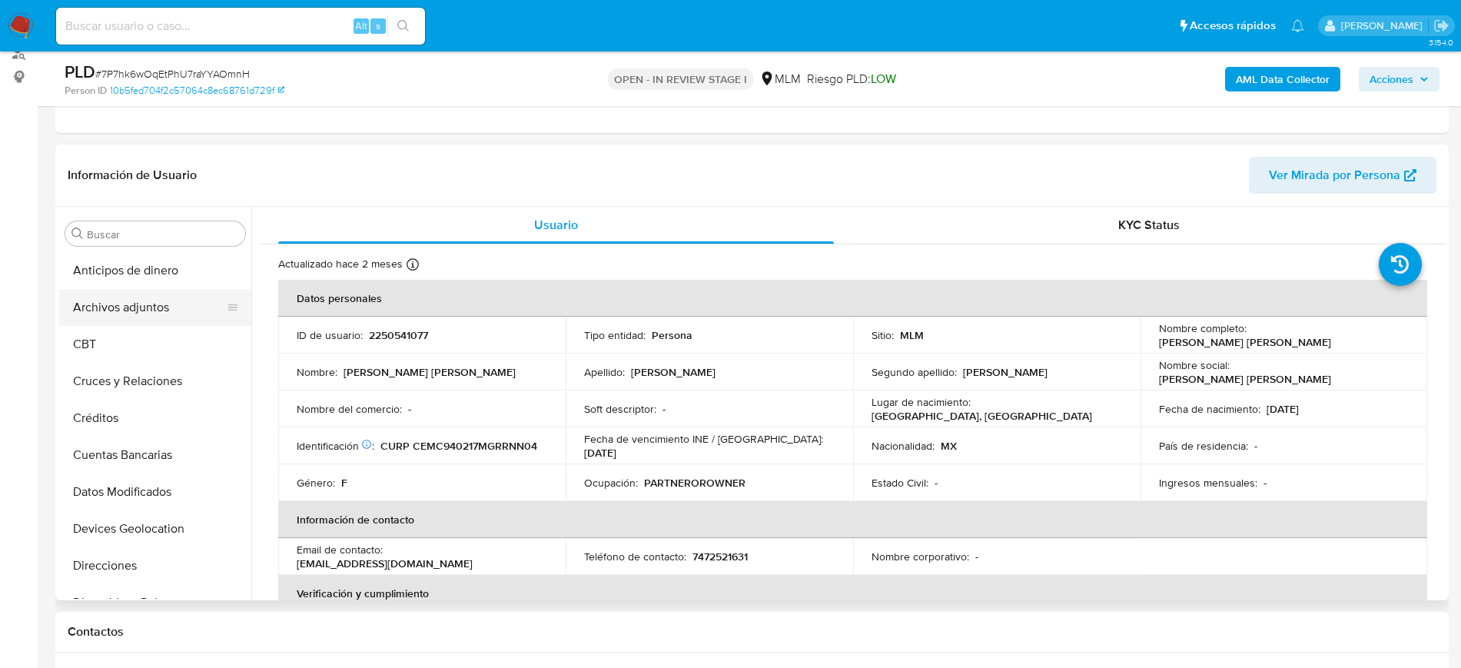
click at [146, 312] on button "Archivos adjuntos" at bounding box center [149, 307] width 180 height 37
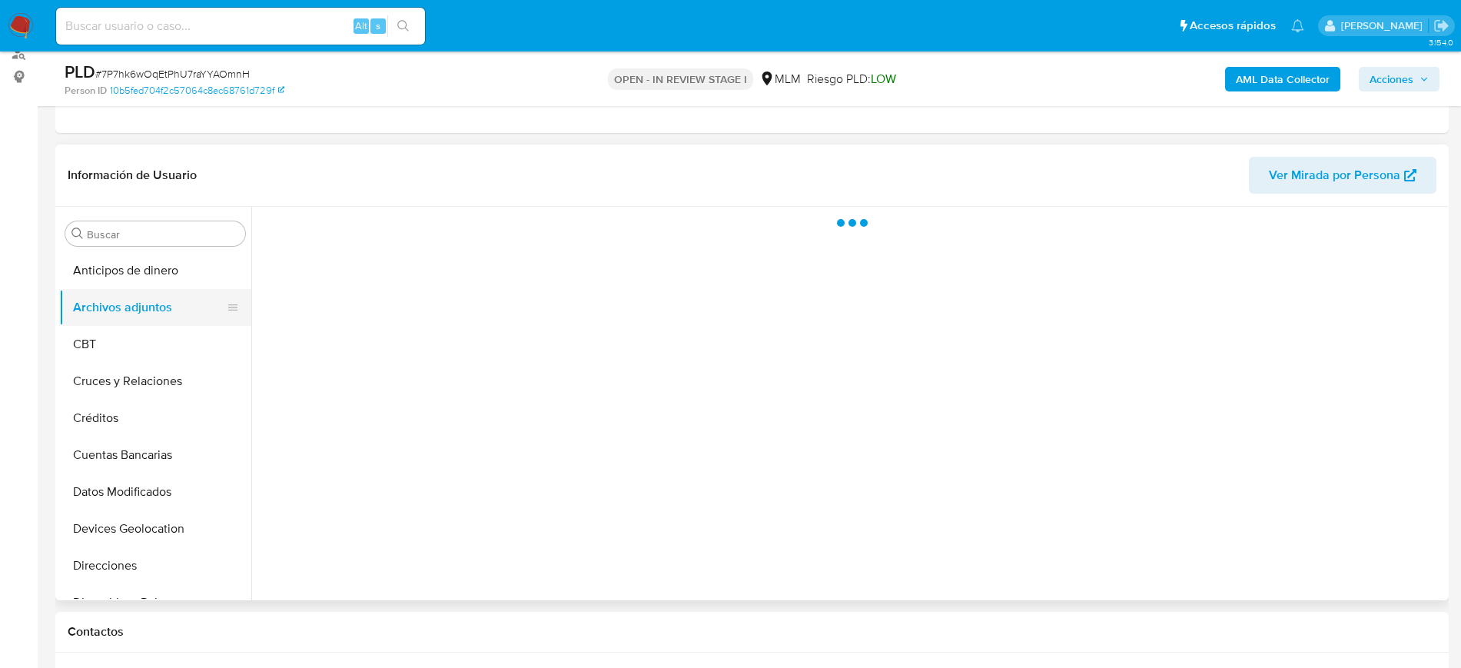
select select "10"
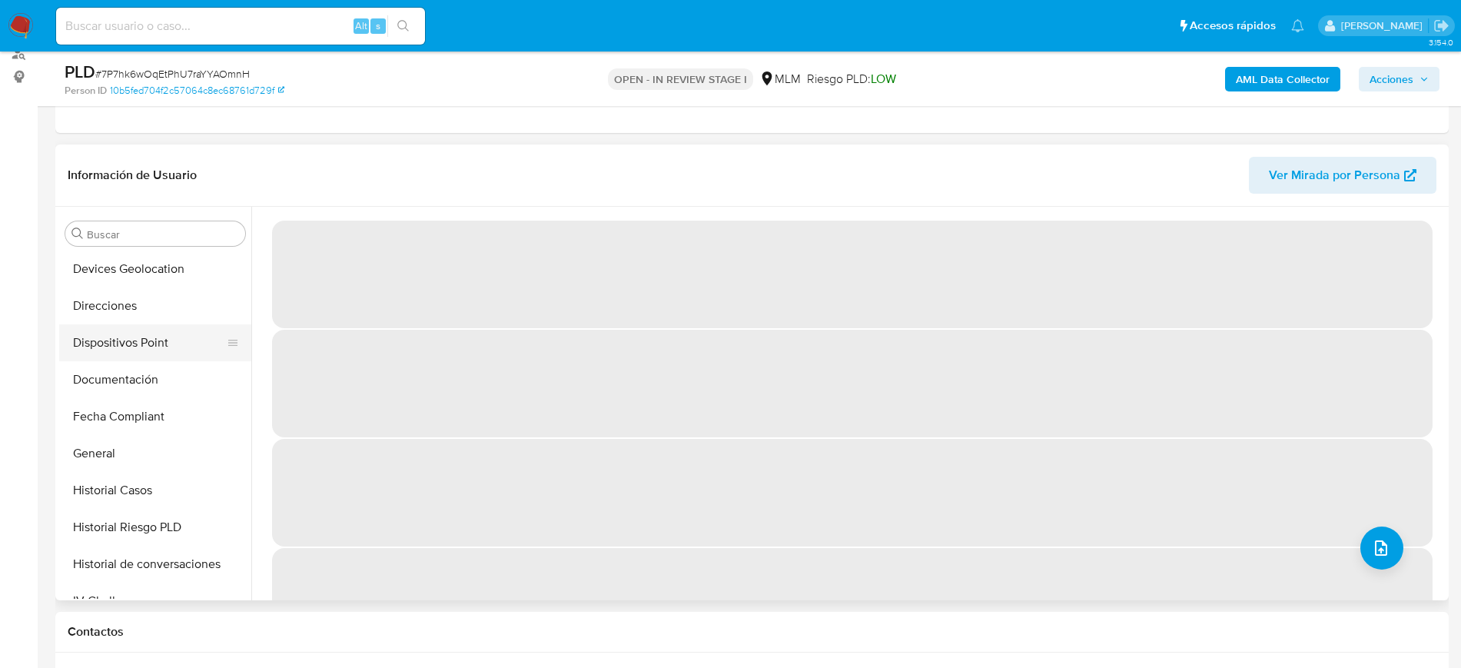
scroll to position [288, 0]
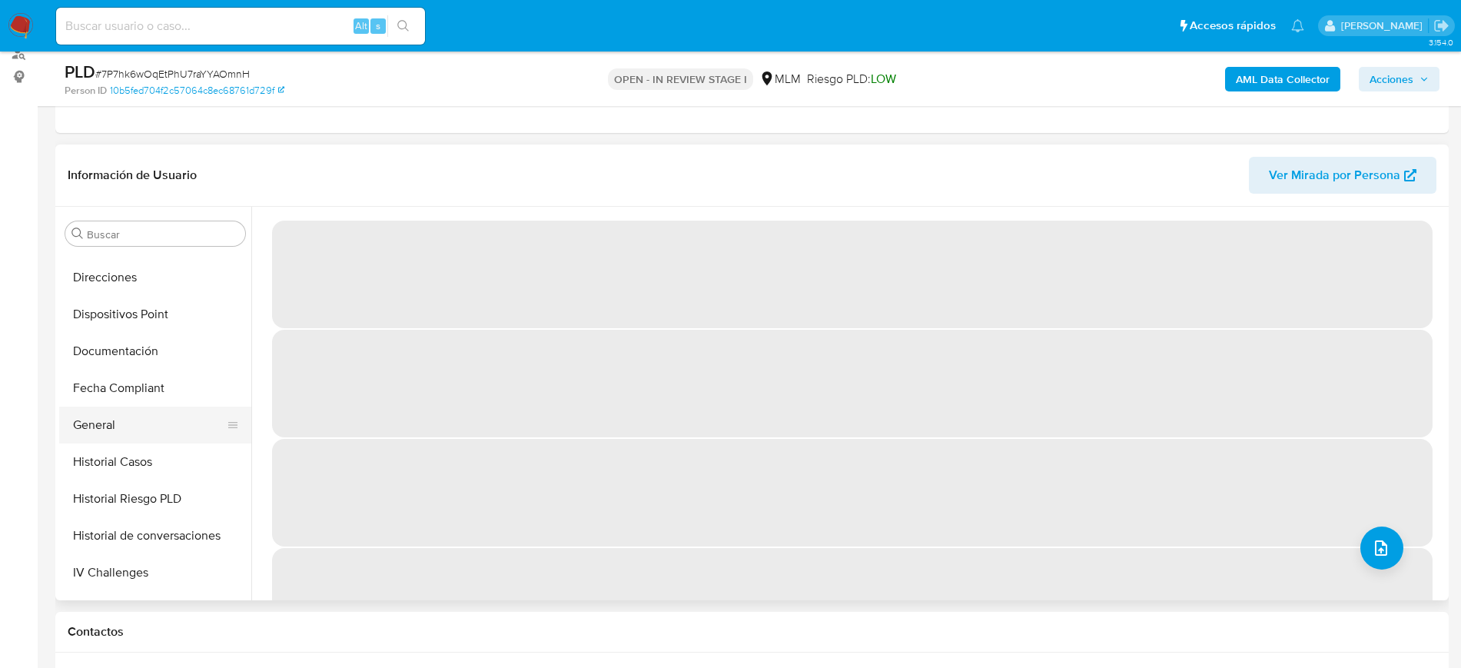
click at [140, 427] on button "General" at bounding box center [149, 425] width 180 height 37
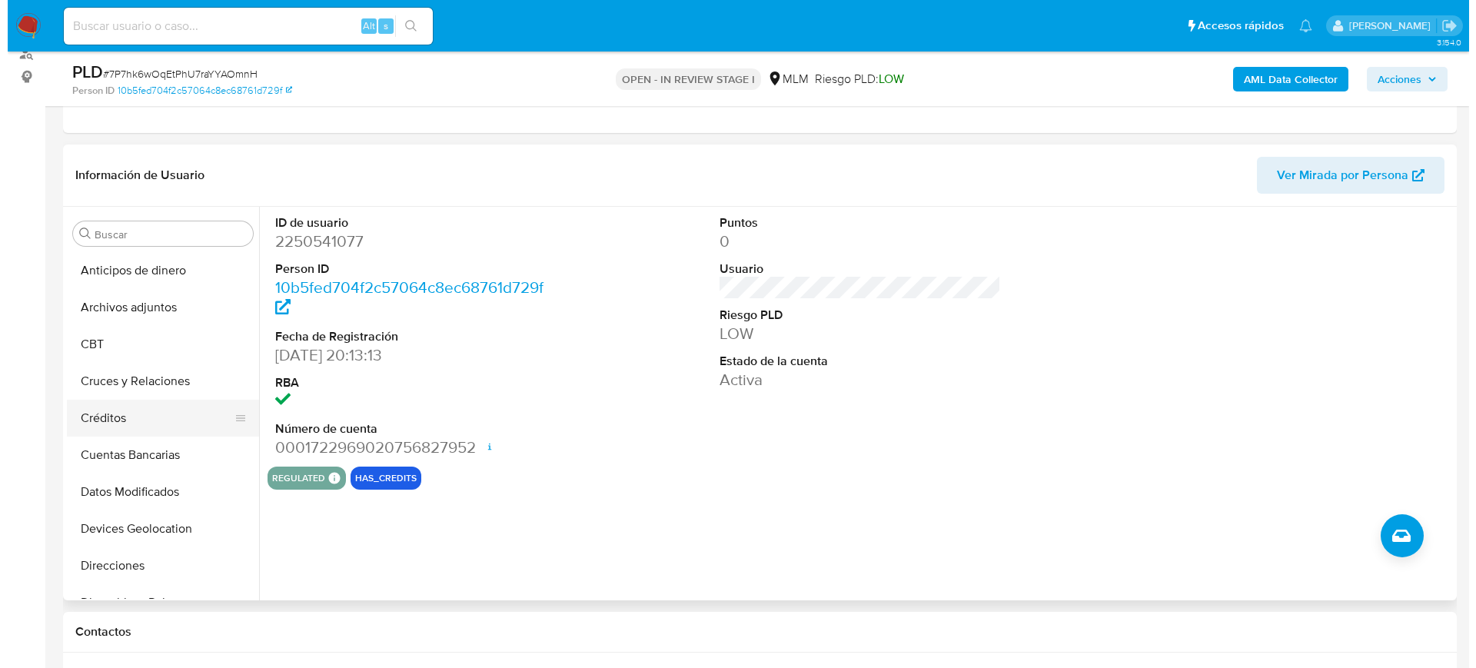
scroll to position [96, 0]
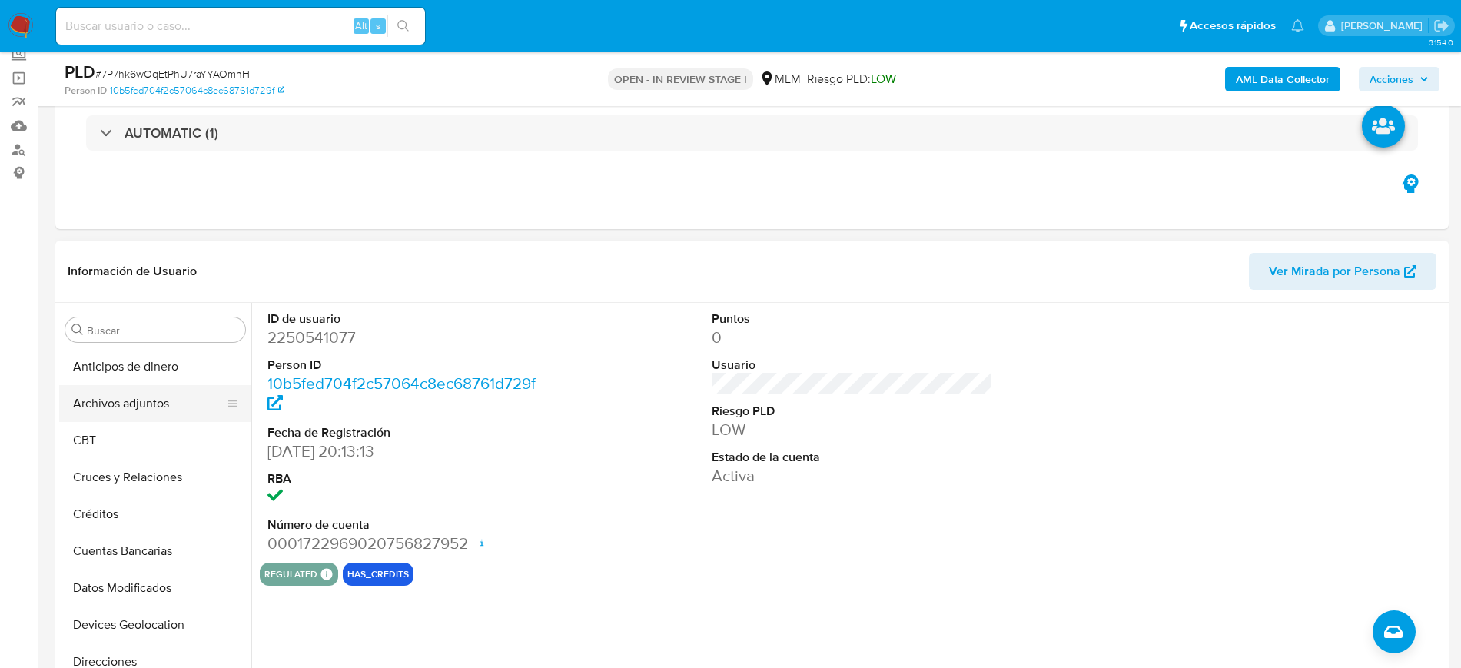
click at [122, 407] on button "Archivos adjuntos" at bounding box center [149, 403] width 180 height 37
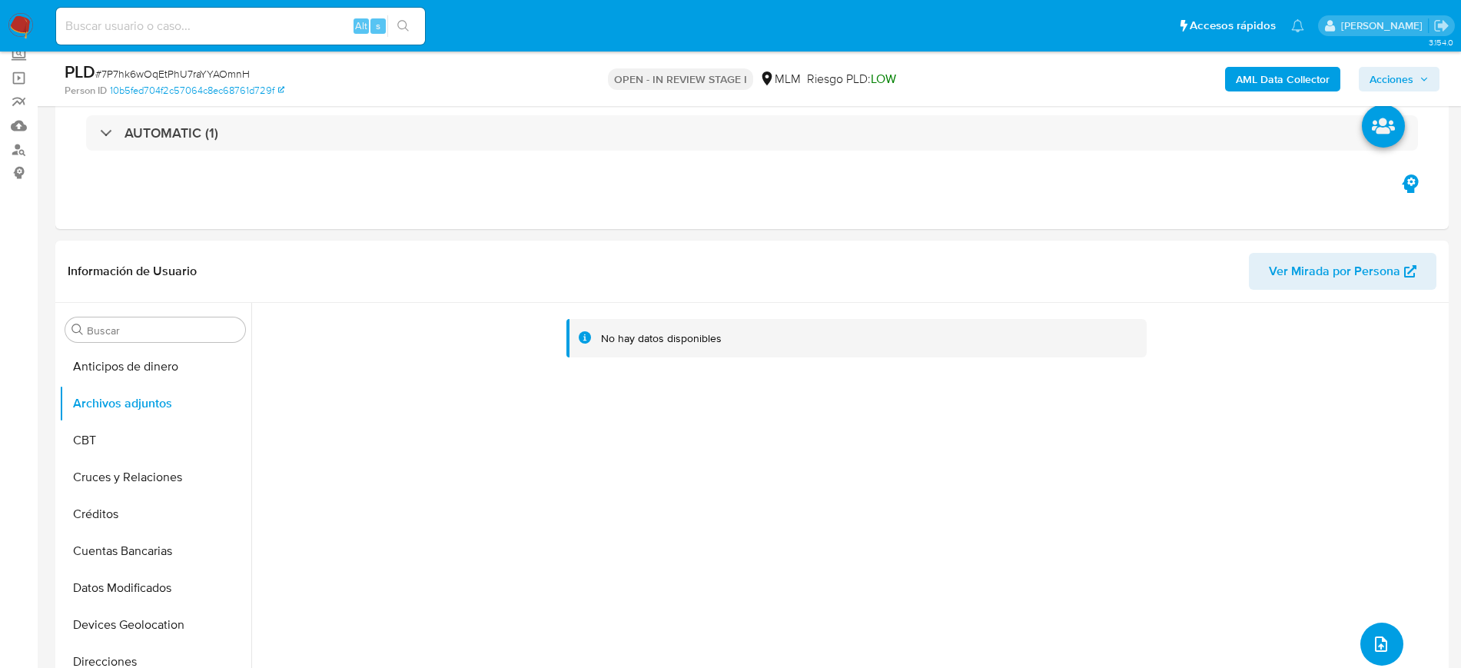
click at [1381, 631] on button "upload-file" at bounding box center [1382, 644] width 43 height 43
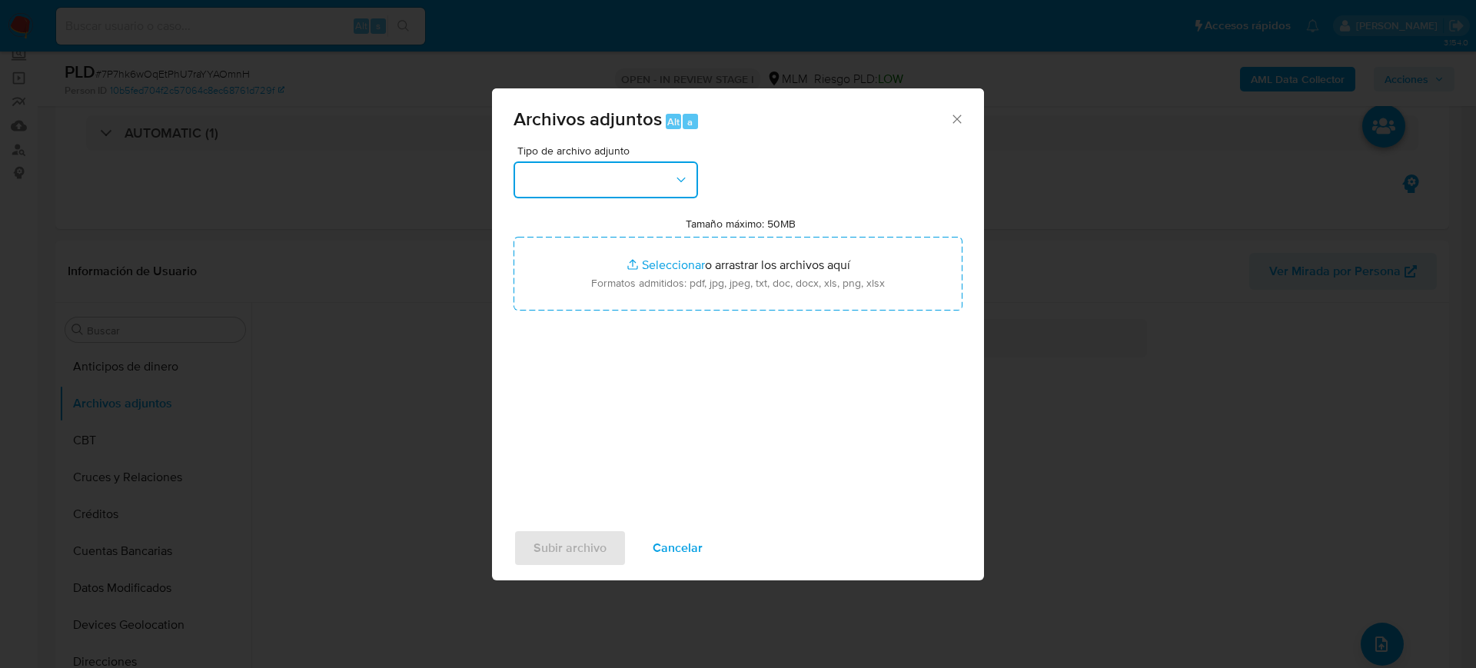
click at [626, 172] on button "button" at bounding box center [606, 179] width 184 height 37
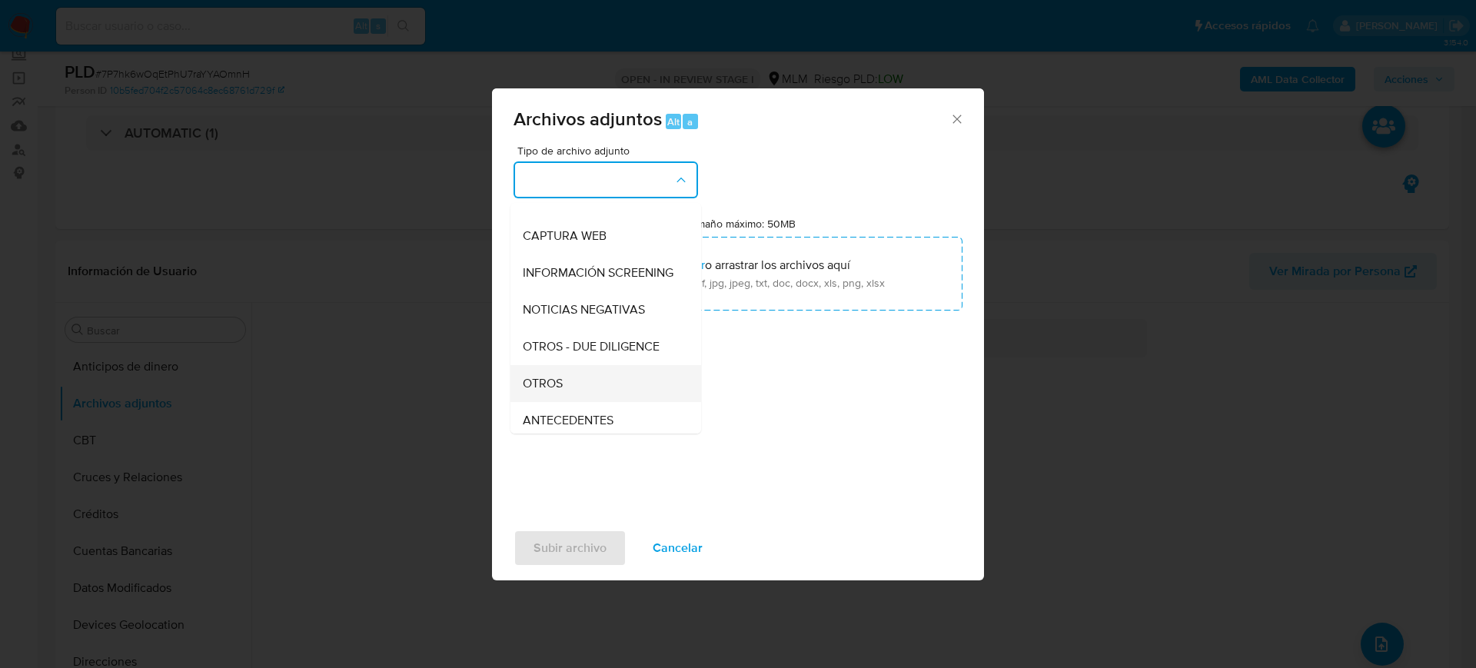
click at [570, 397] on div "OTROS" at bounding box center [601, 383] width 157 height 37
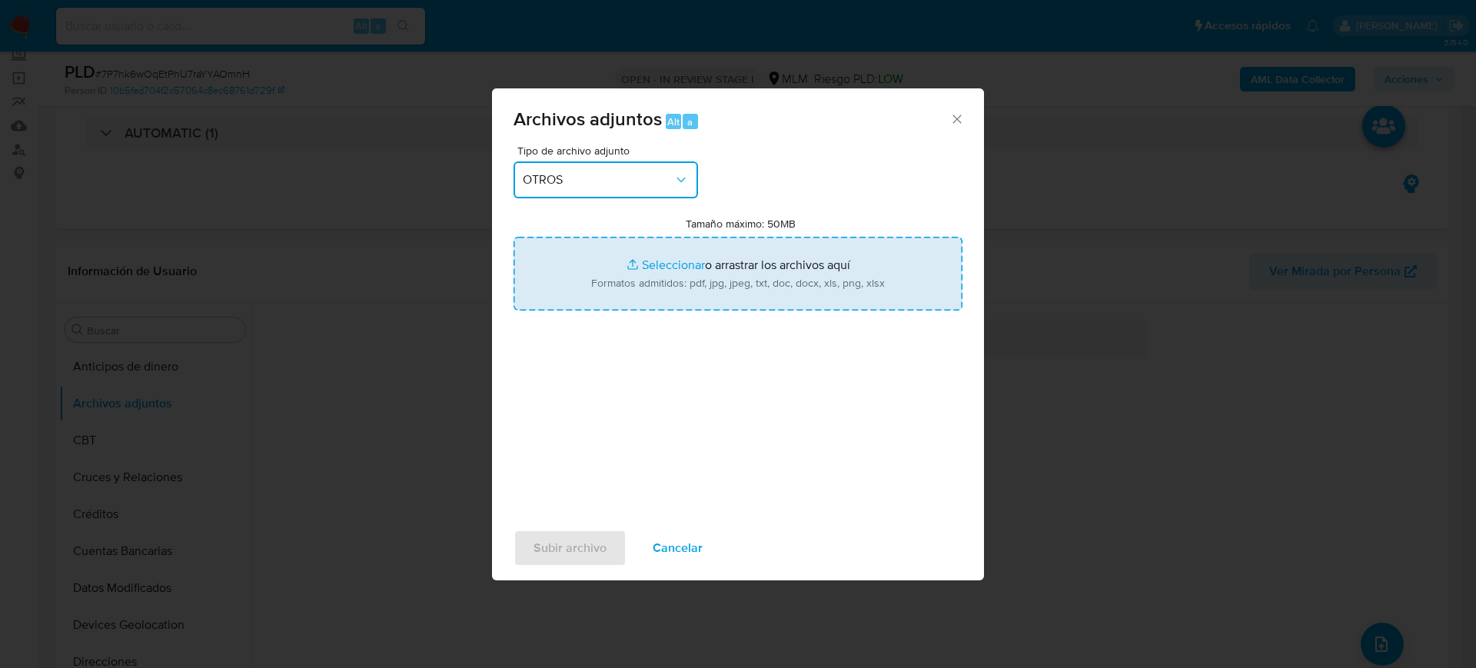
type input "C:\fakepath\2250541077_Cinthia [PERSON_NAME] Ceron_2025.pdf"
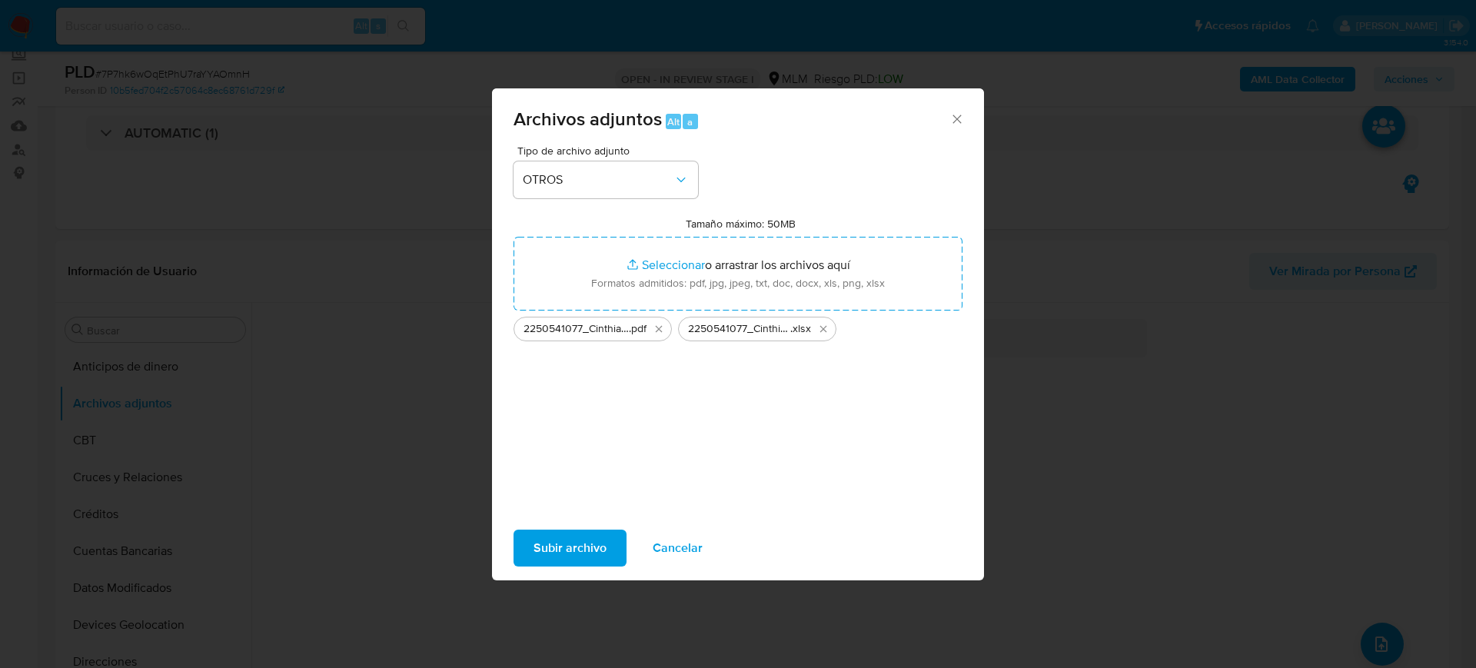
click at [597, 546] on span "Subir archivo" at bounding box center [570, 548] width 73 height 34
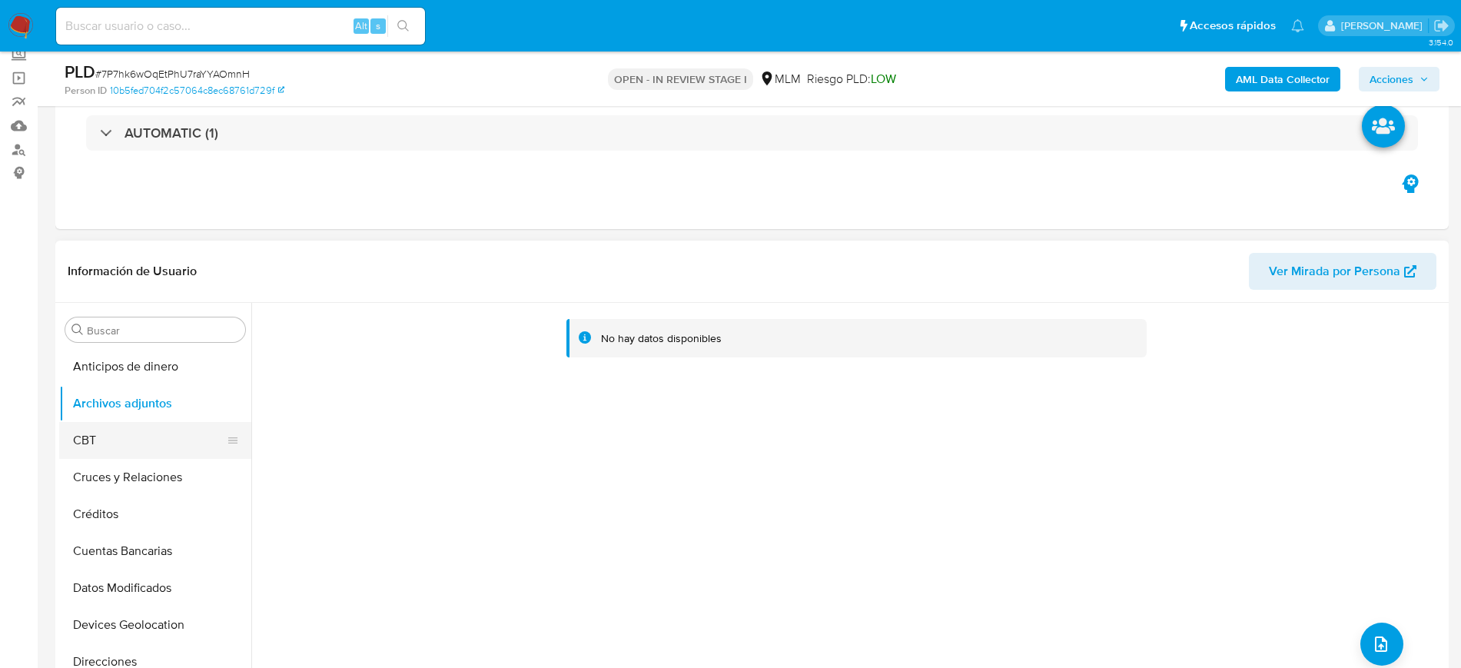
drag, startPoint x: 125, startPoint y: 437, endPoint x: 125, endPoint y: 425, distance: 12.3
click at [125, 437] on button "CBT" at bounding box center [149, 440] width 180 height 37
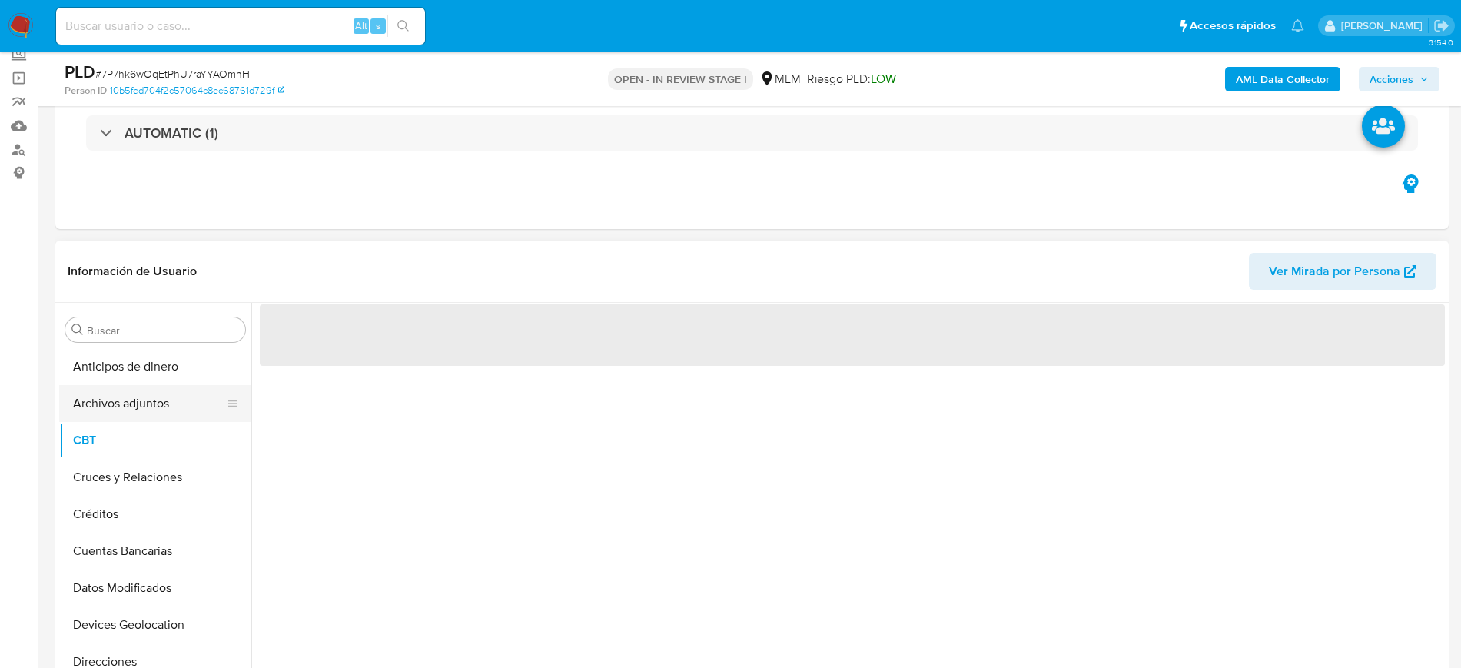
click at [129, 411] on button "Archivos adjuntos" at bounding box center [149, 403] width 180 height 37
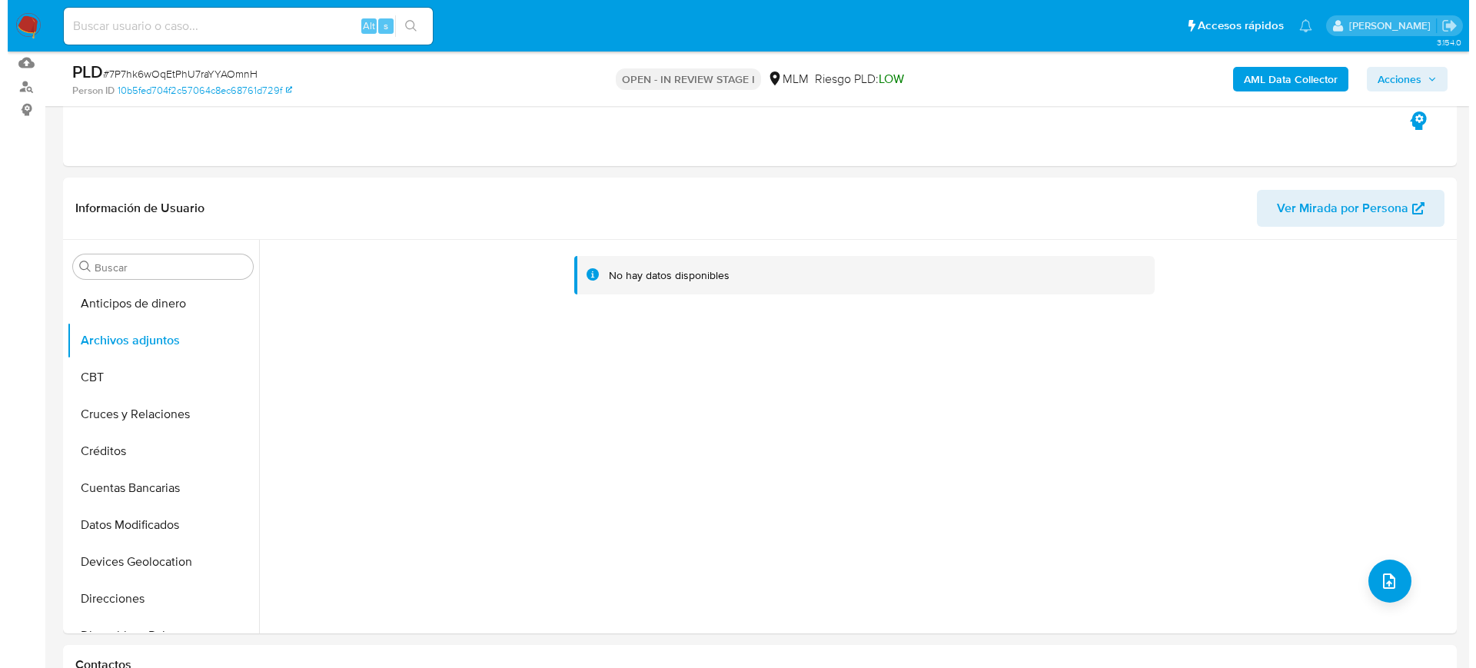
scroll to position [192, 0]
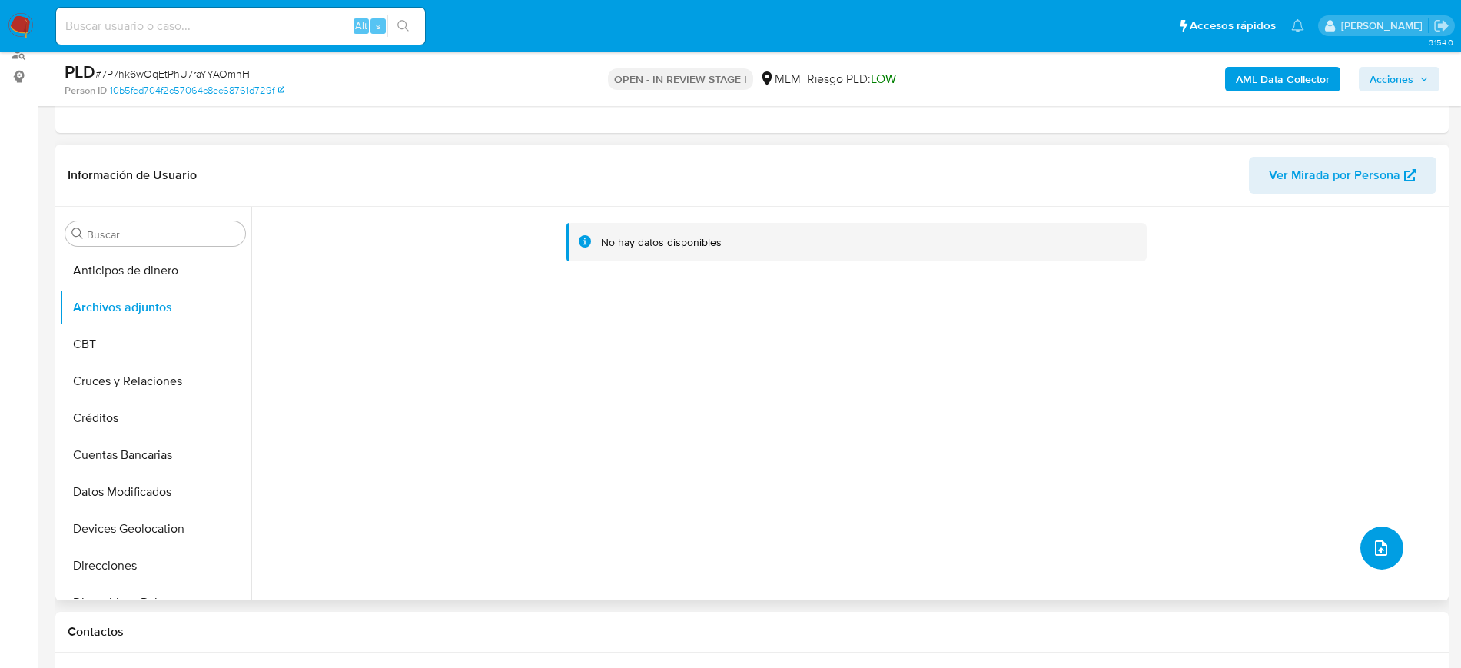
click at [1381, 546] on icon "upload-file" at bounding box center [1381, 547] width 12 height 15
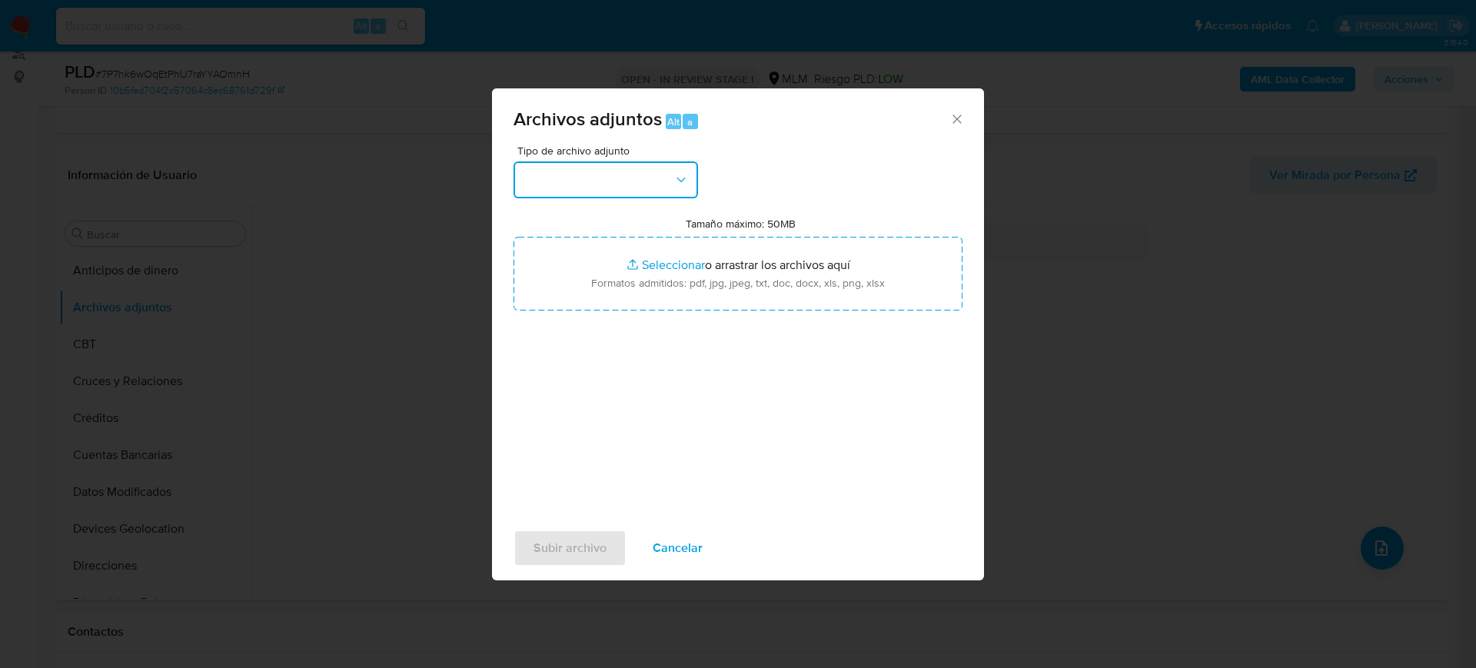
click at [602, 189] on button "button" at bounding box center [606, 179] width 184 height 37
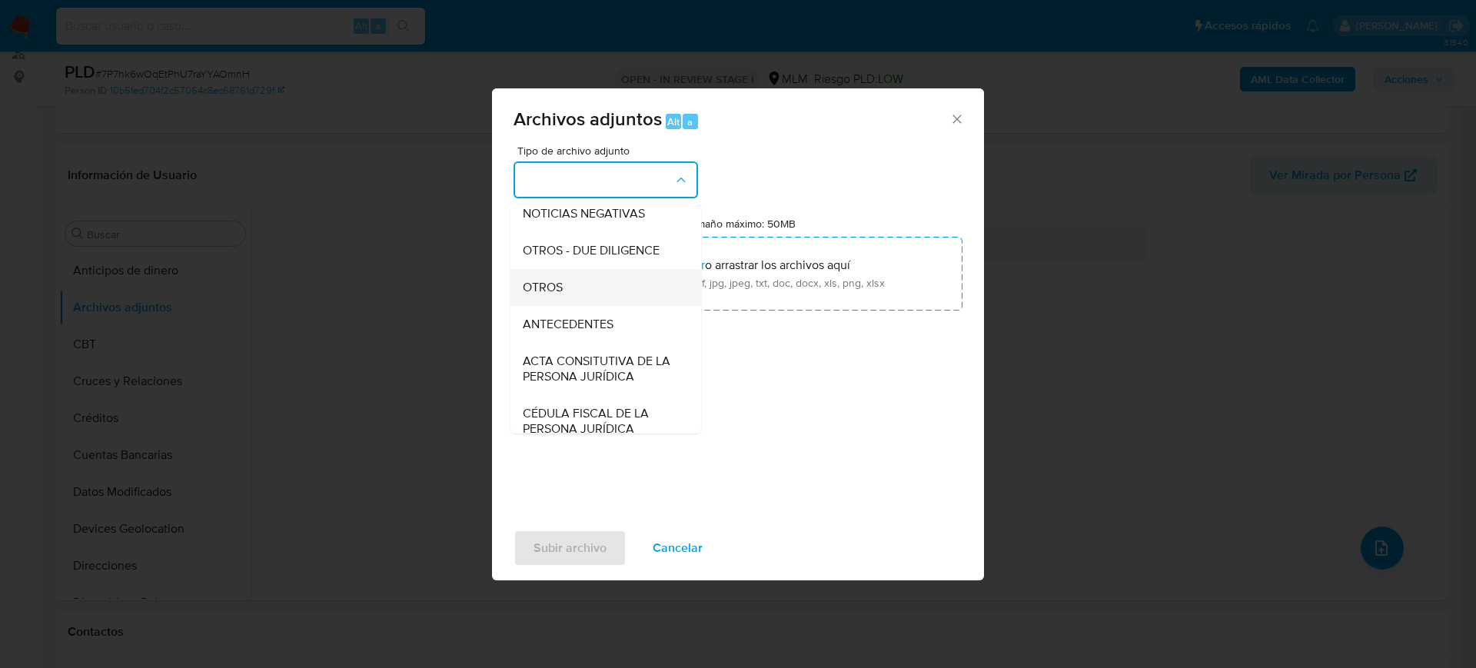
click at [560, 295] on span "OTROS" at bounding box center [543, 287] width 40 height 15
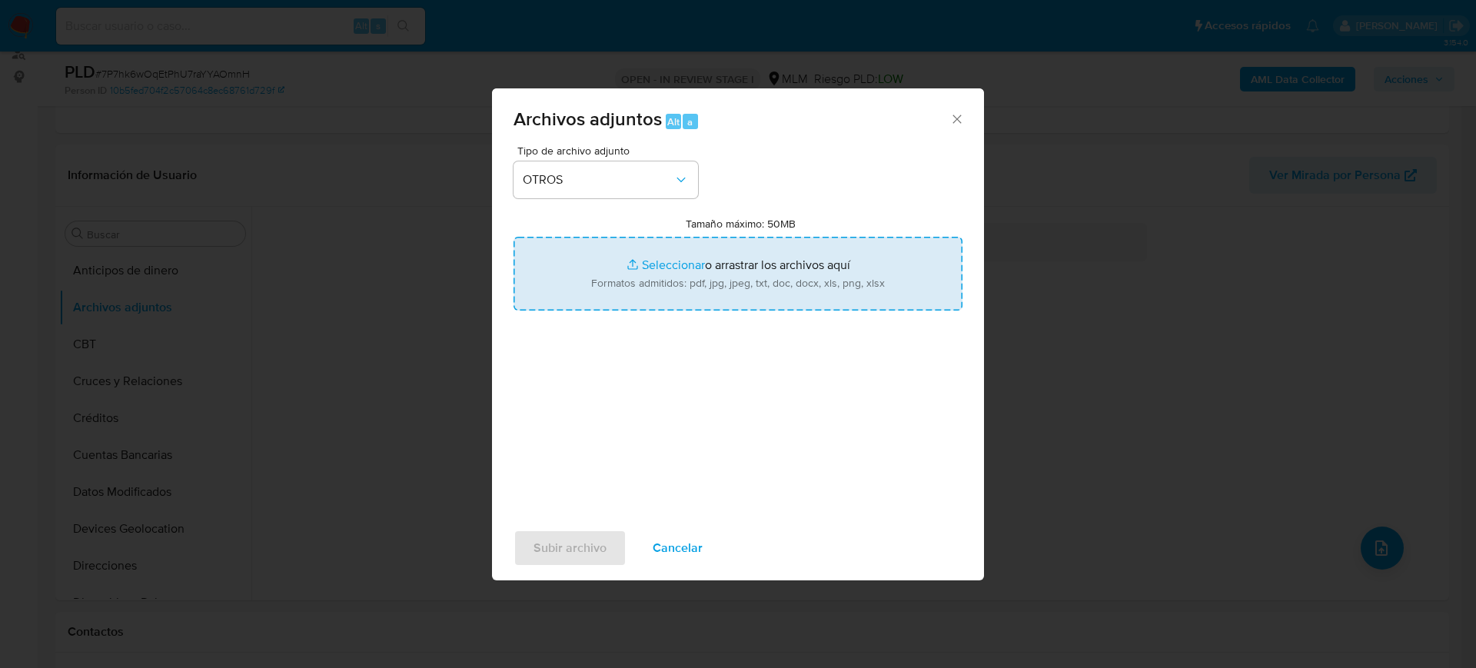
type input "C:\fakepath\2250541077_Cinthia [PERSON_NAME] Ceron_2025.pdf"
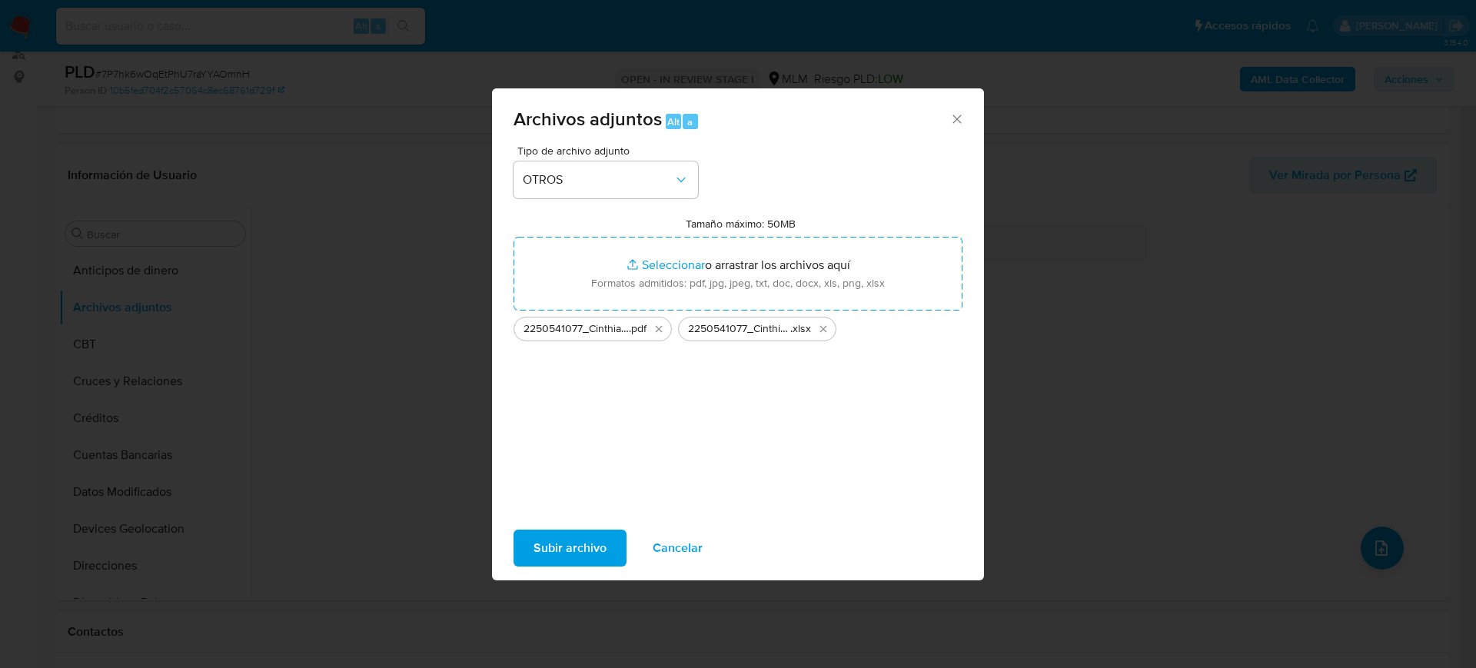
click at [590, 540] on span "Subir archivo" at bounding box center [570, 548] width 73 height 34
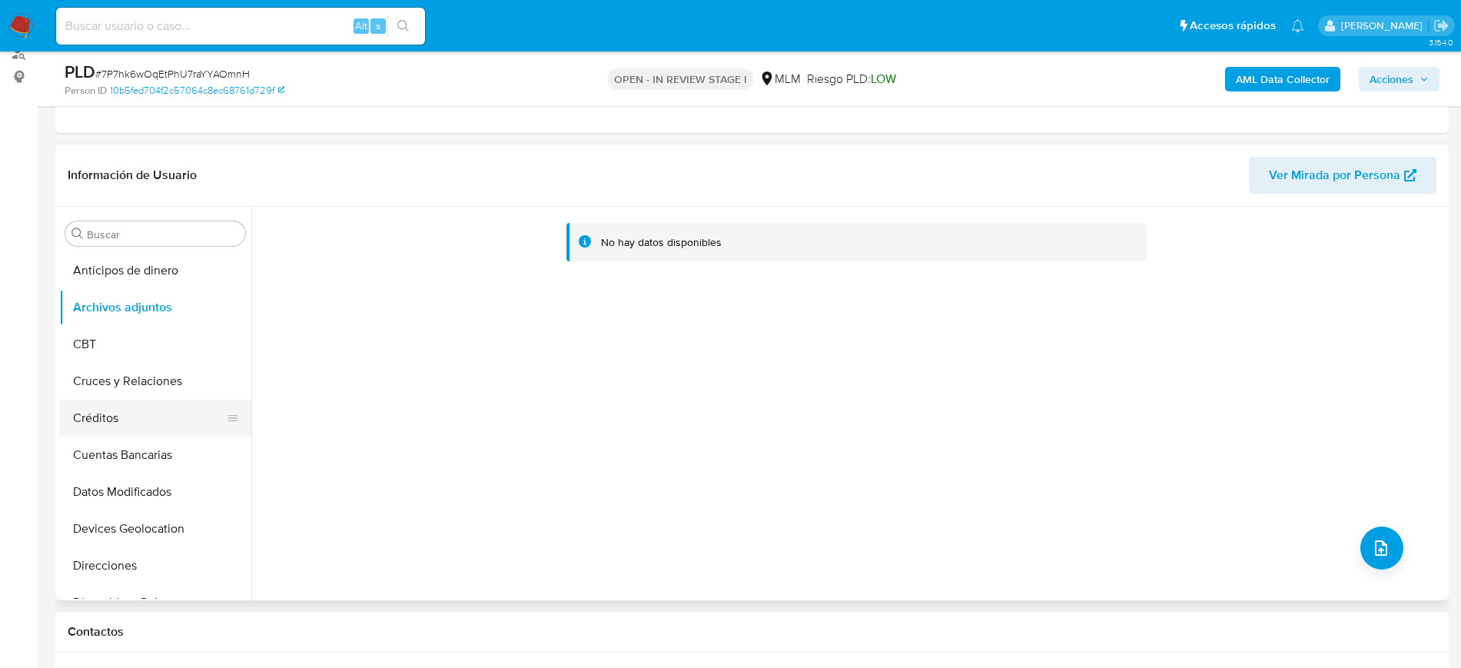
click at [122, 421] on button "Créditos" at bounding box center [149, 418] width 180 height 37
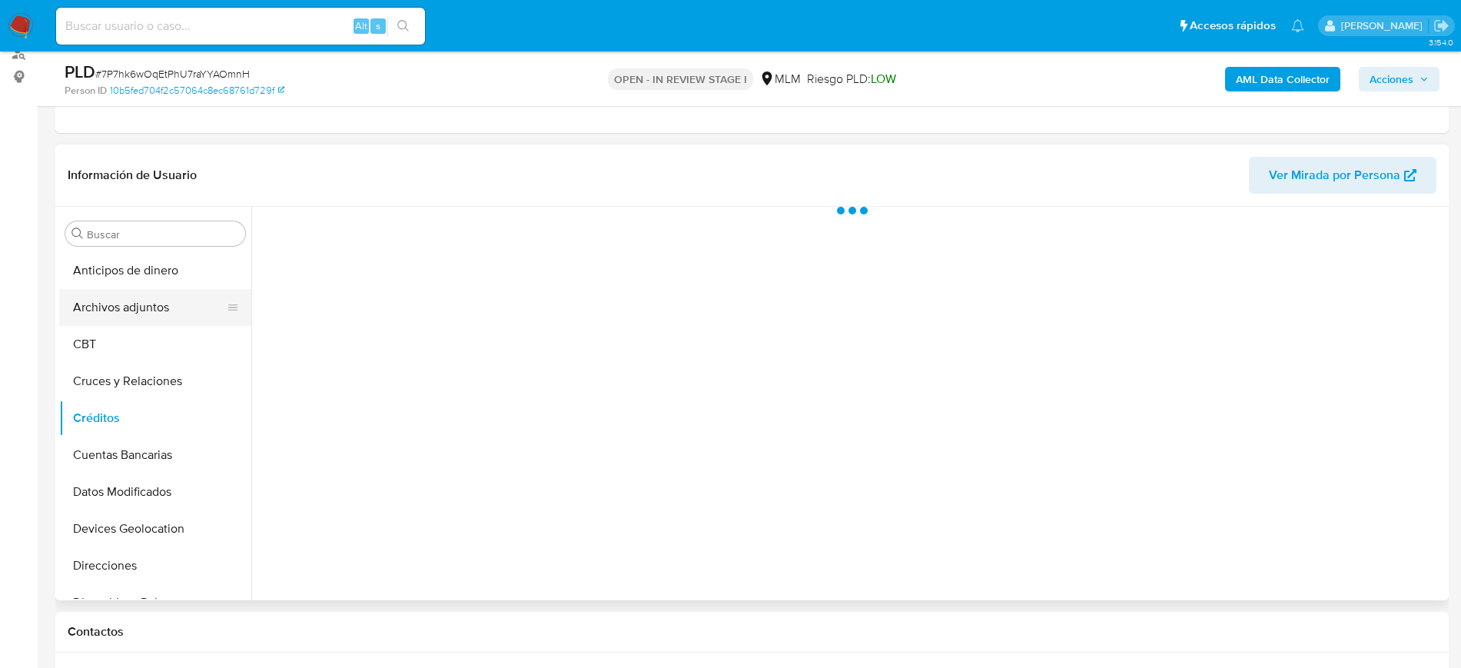
click at [130, 300] on button "Archivos adjuntos" at bounding box center [149, 307] width 180 height 37
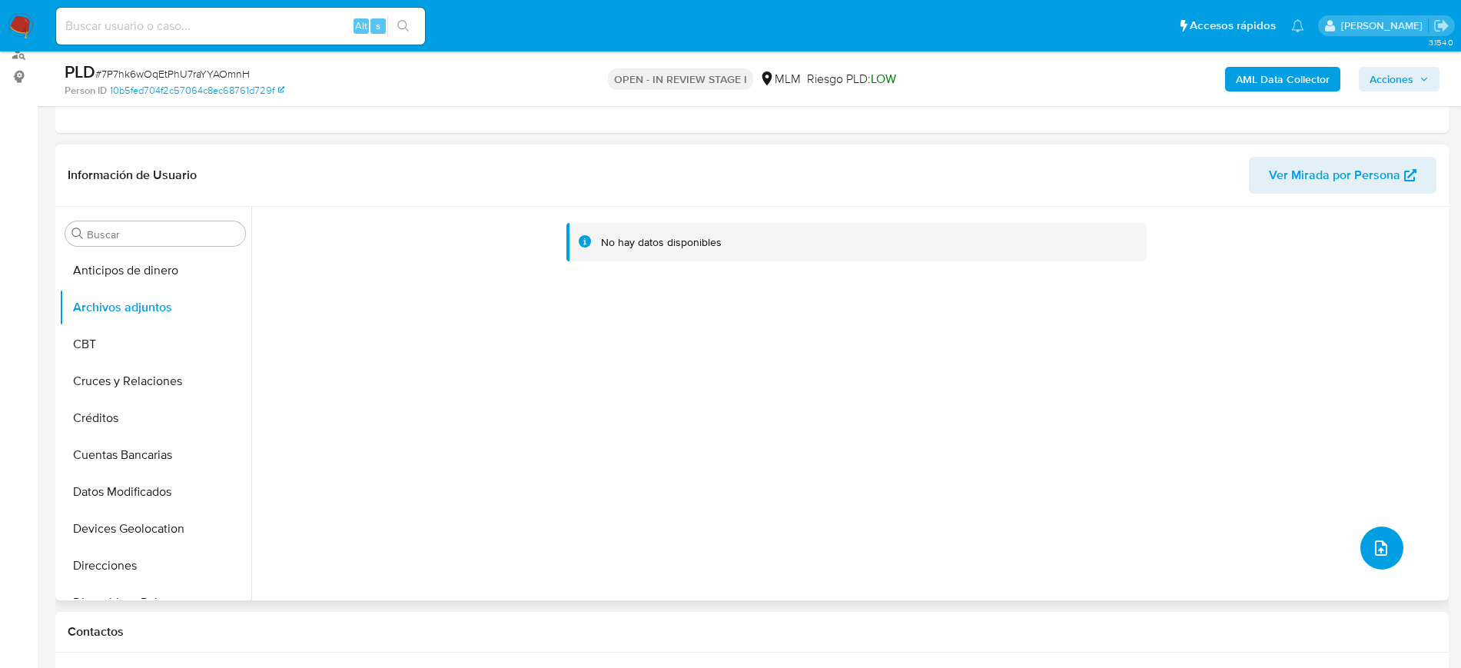
click at [1372, 553] on icon "upload-file" at bounding box center [1381, 548] width 18 height 18
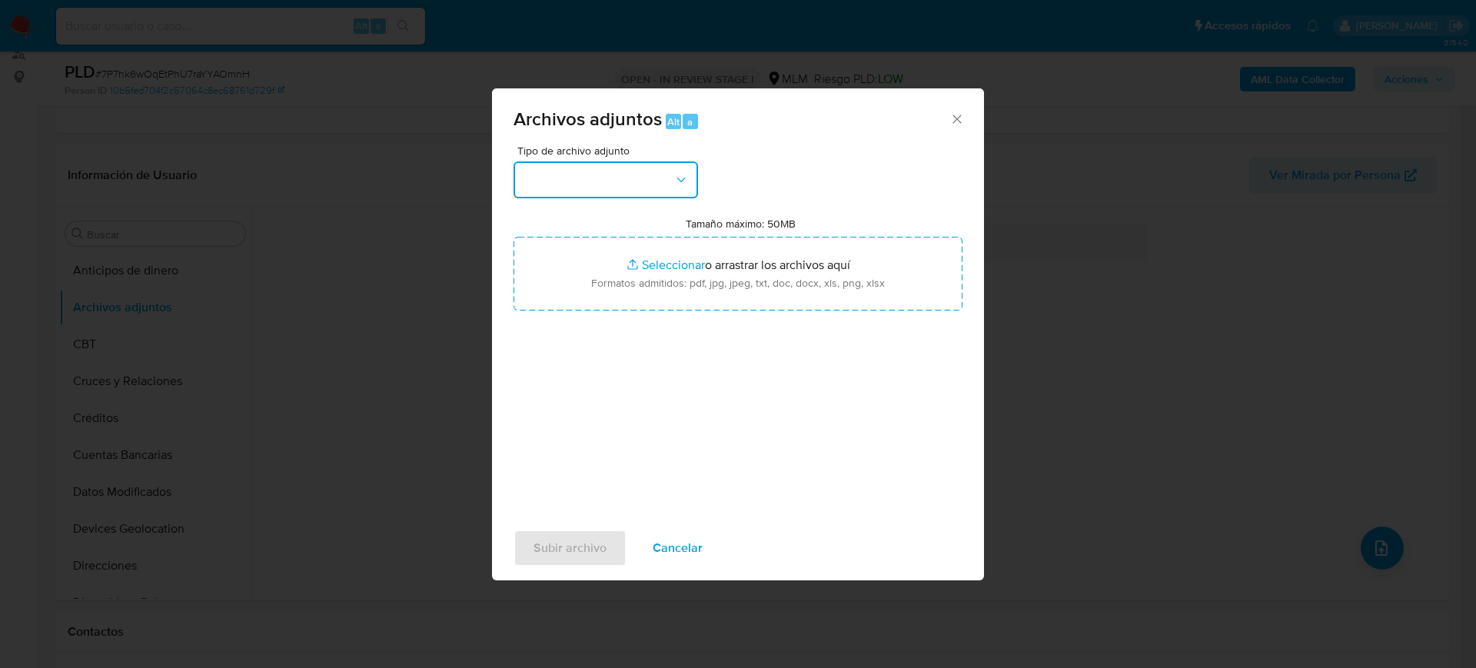
click at [603, 168] on button "button" at bounding box center [606, 179] width 184 height 37
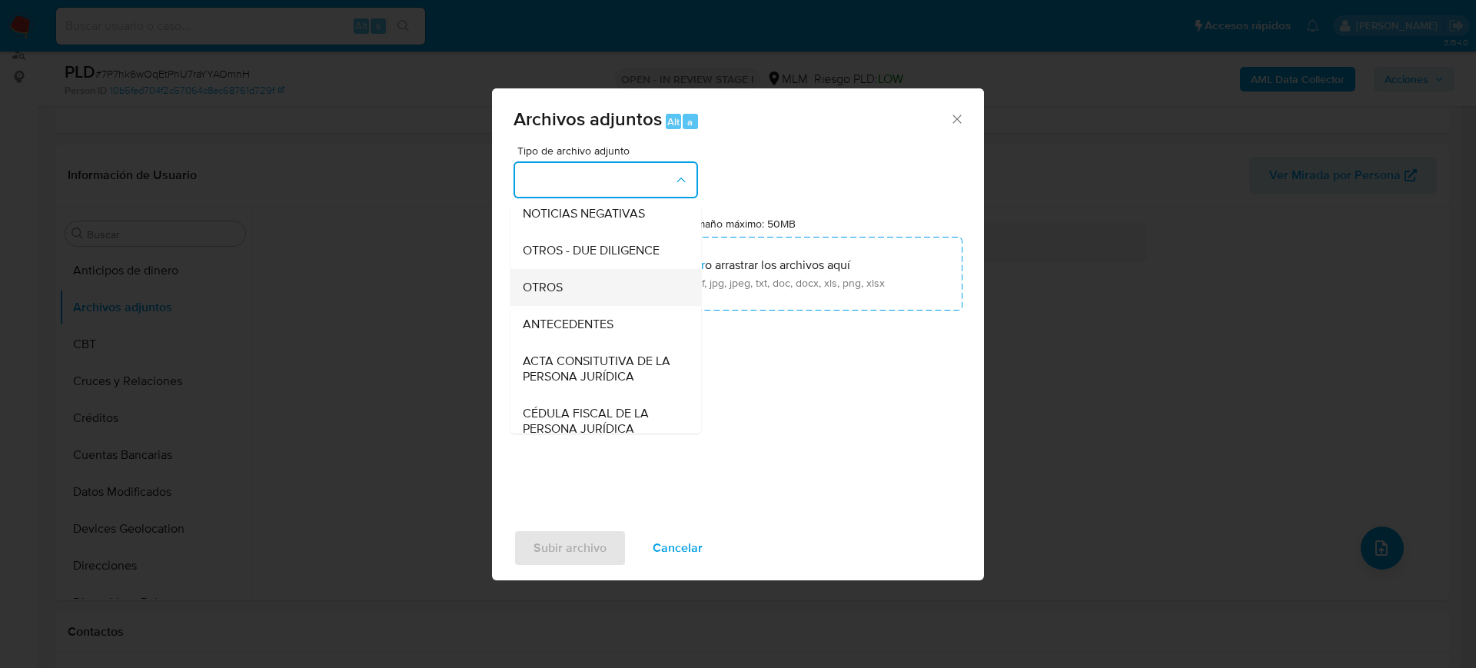
click at [578, 306] on div "OTROS" at bounding box center [601, 287] width 157 height 37
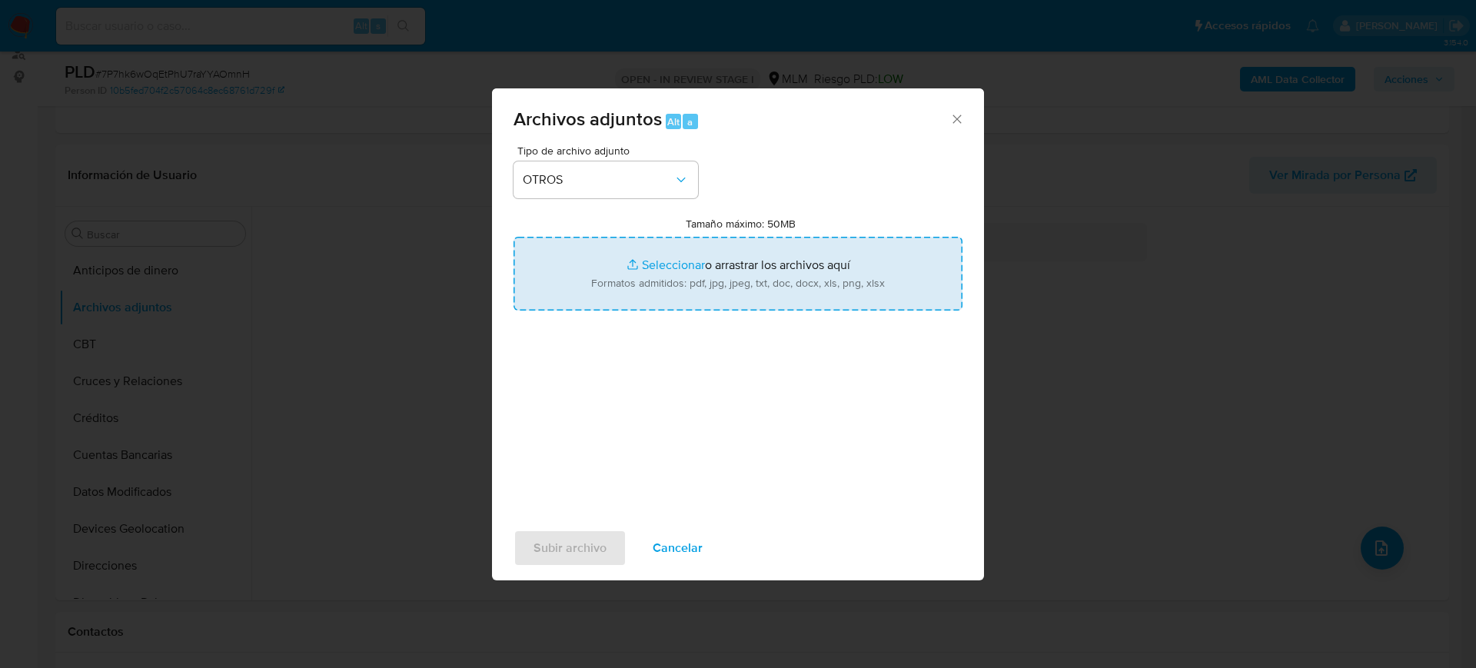
type input "C:\fakepath\2250541077_Cinthia [PERSON_NAME] Ceron_2025.pdf"
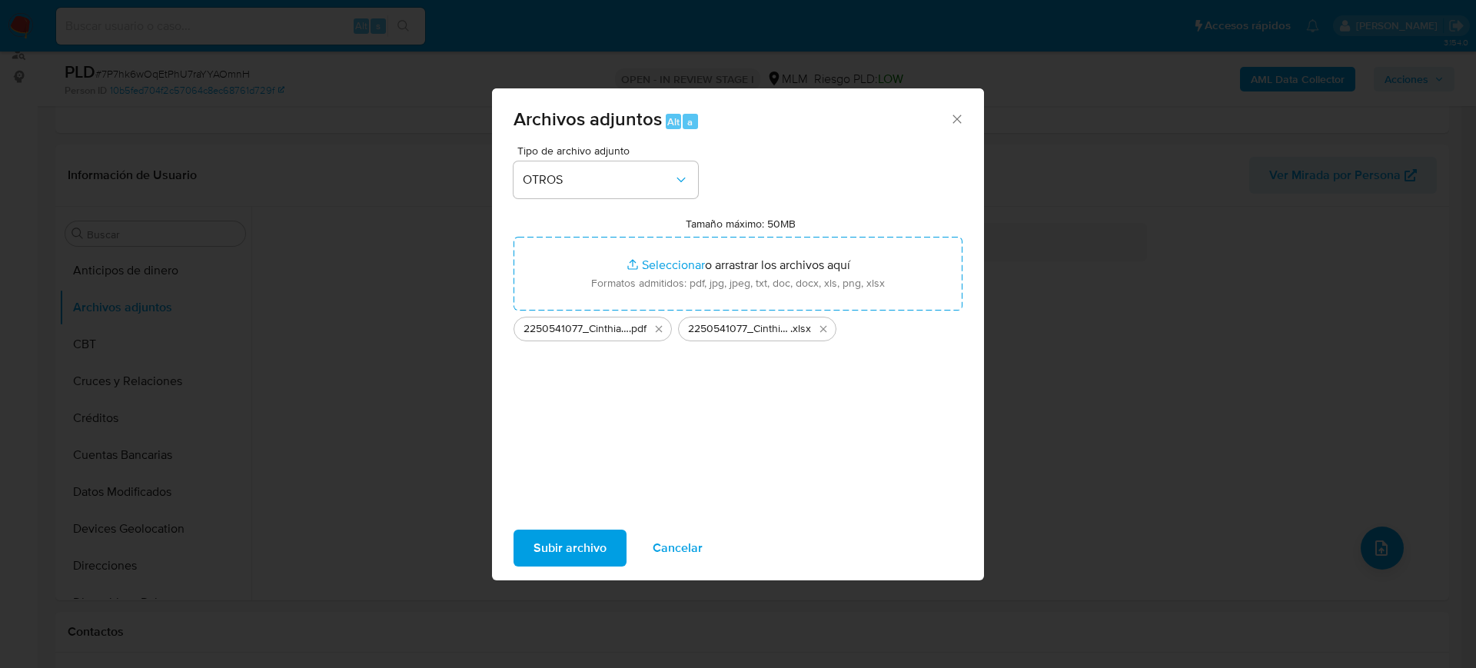
click at [580, 550] on span "Subir archivo" at bounding box center [570, 548] width 73 height 34
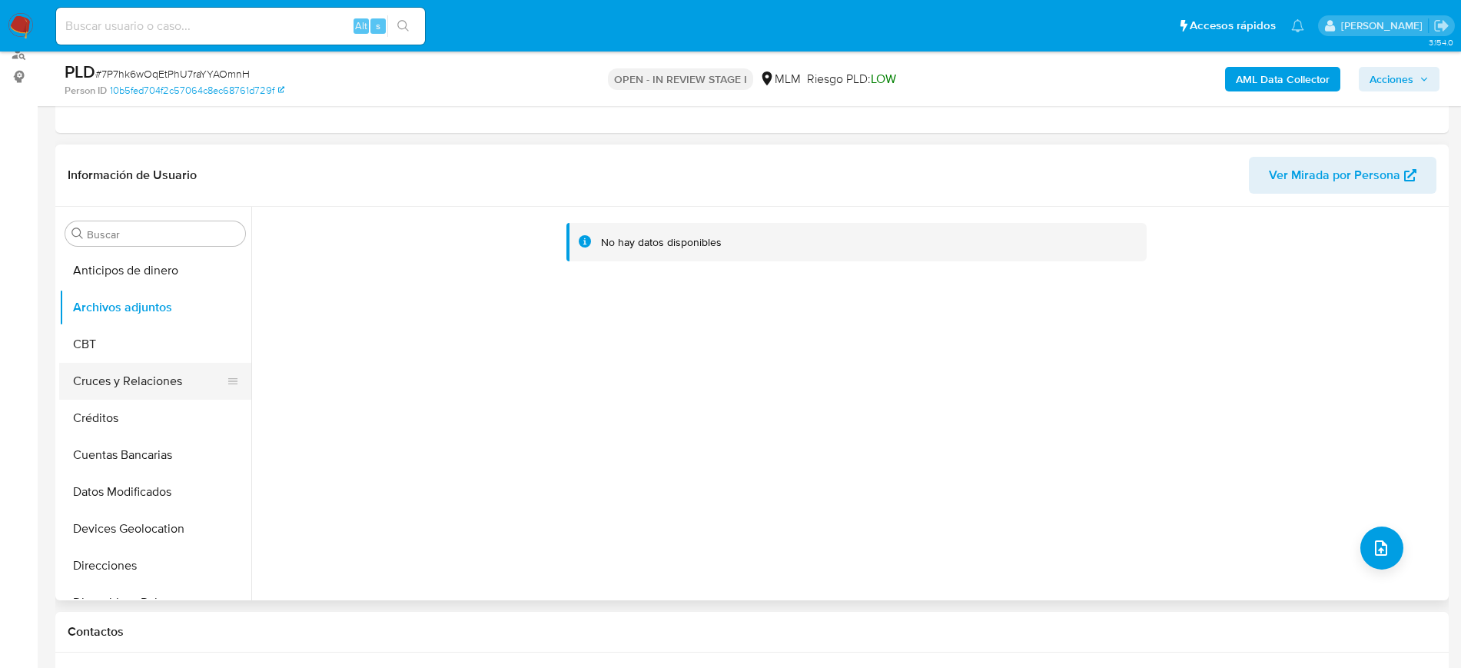
click at [134, 377] on button "Cruces y Relaciones" at bounding box center [149, 381] width 180 height 37
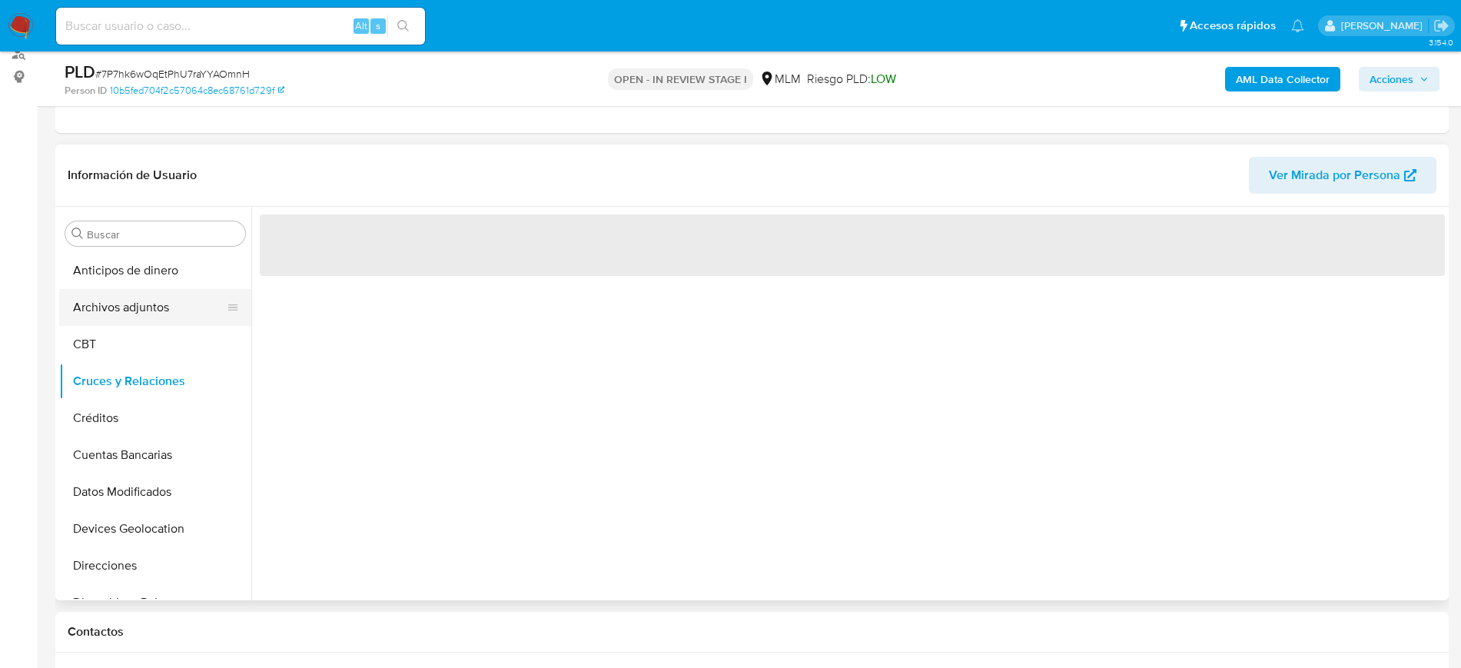
click at [125, 299] on button "Archivos adjuntos" at bounding box center [149, 307] width 180 height 37
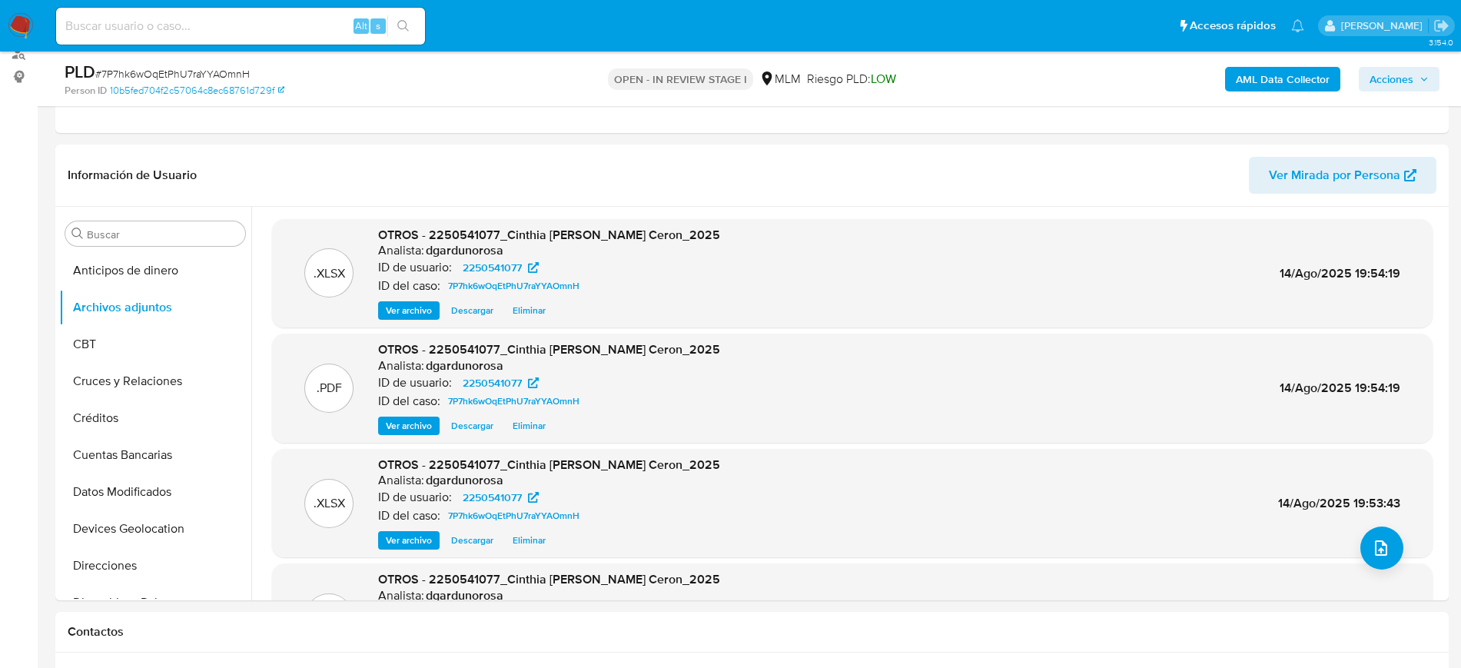
click at [1402, 76] on span "Acciones" at bounding box center [1392, 79] width 44 height 25
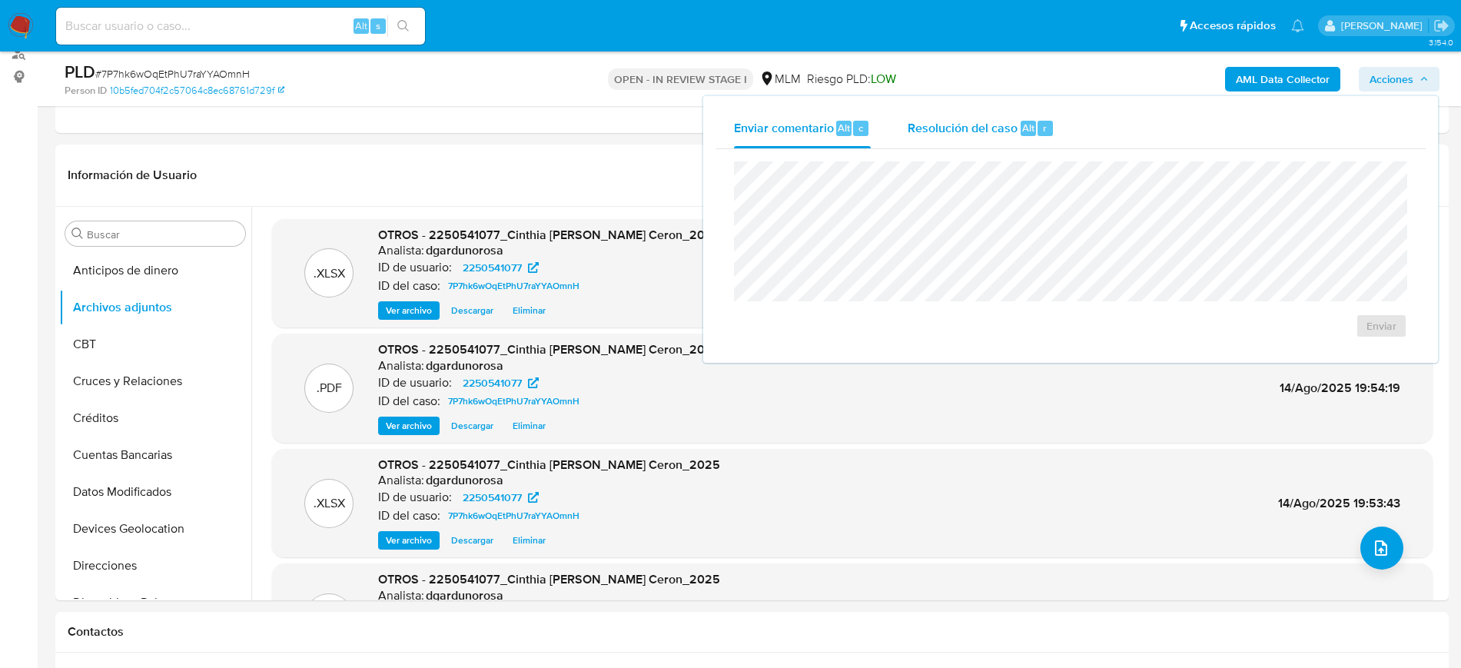
click at [969, 119] on span "Resolución del caso" at bounding box center [963, 127] width 110 height 18
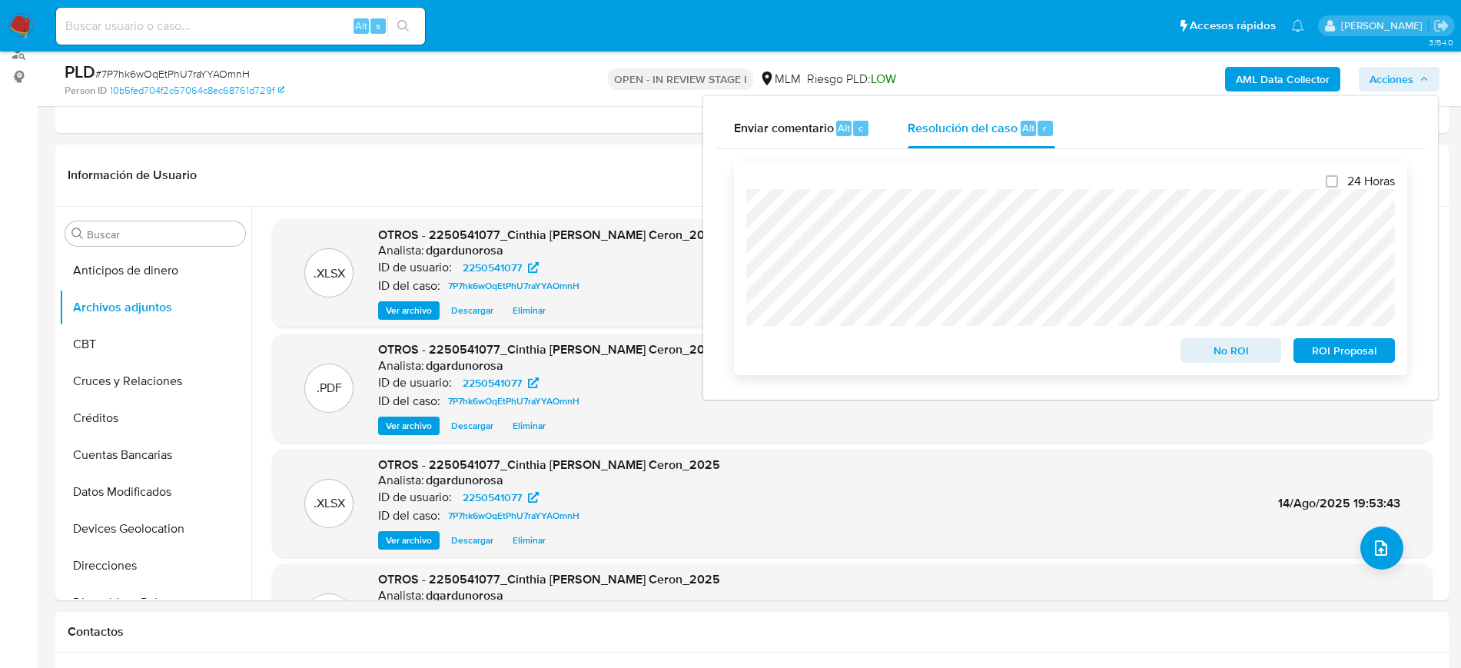
click at [1198, 355] on span "No ROI" at bounding box center [1232, 351] width 80 height 22
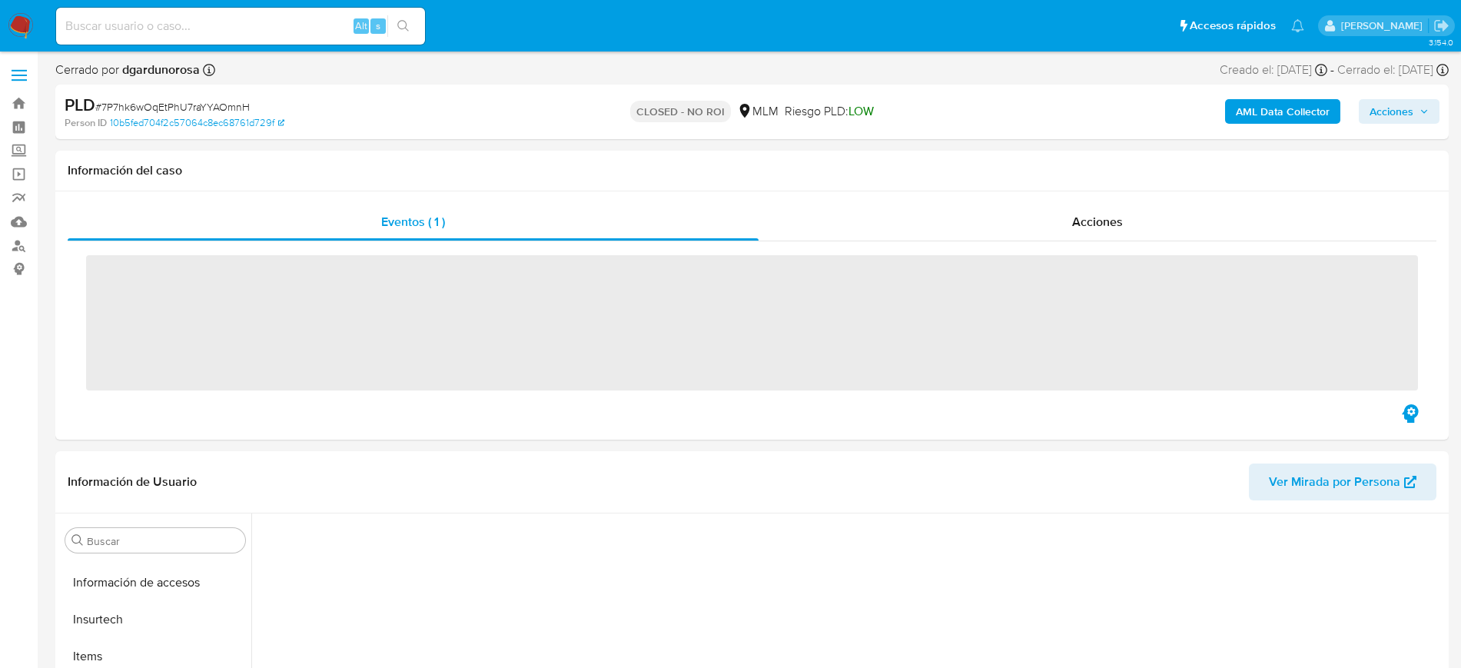
scroll to position [650, 0]
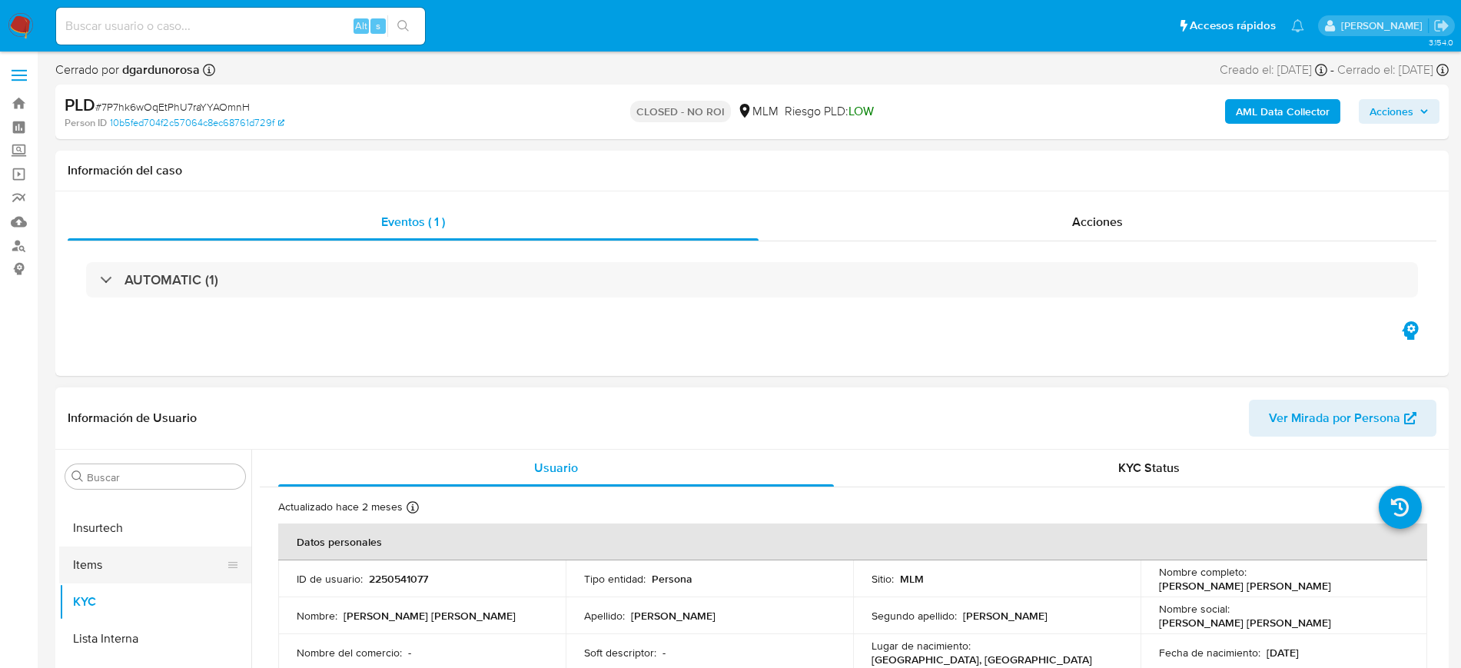
select select "10"
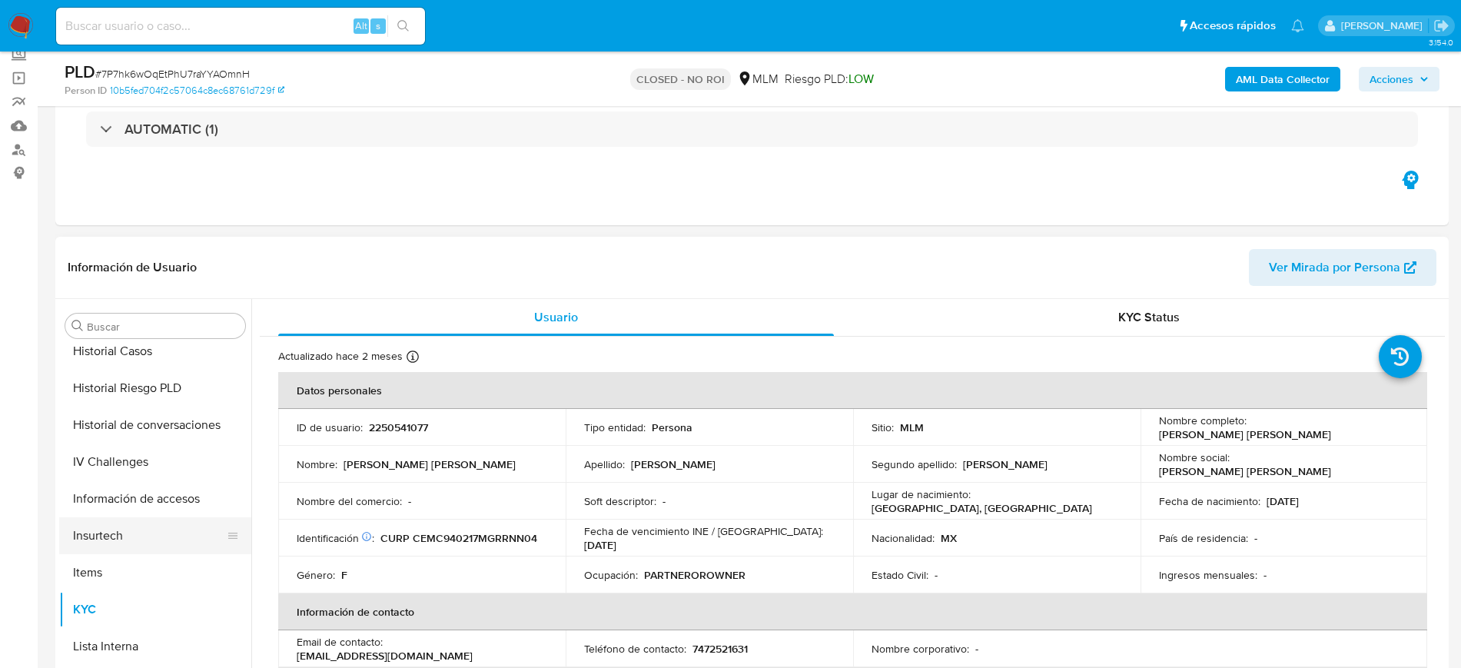
scroll to position [457, 0]
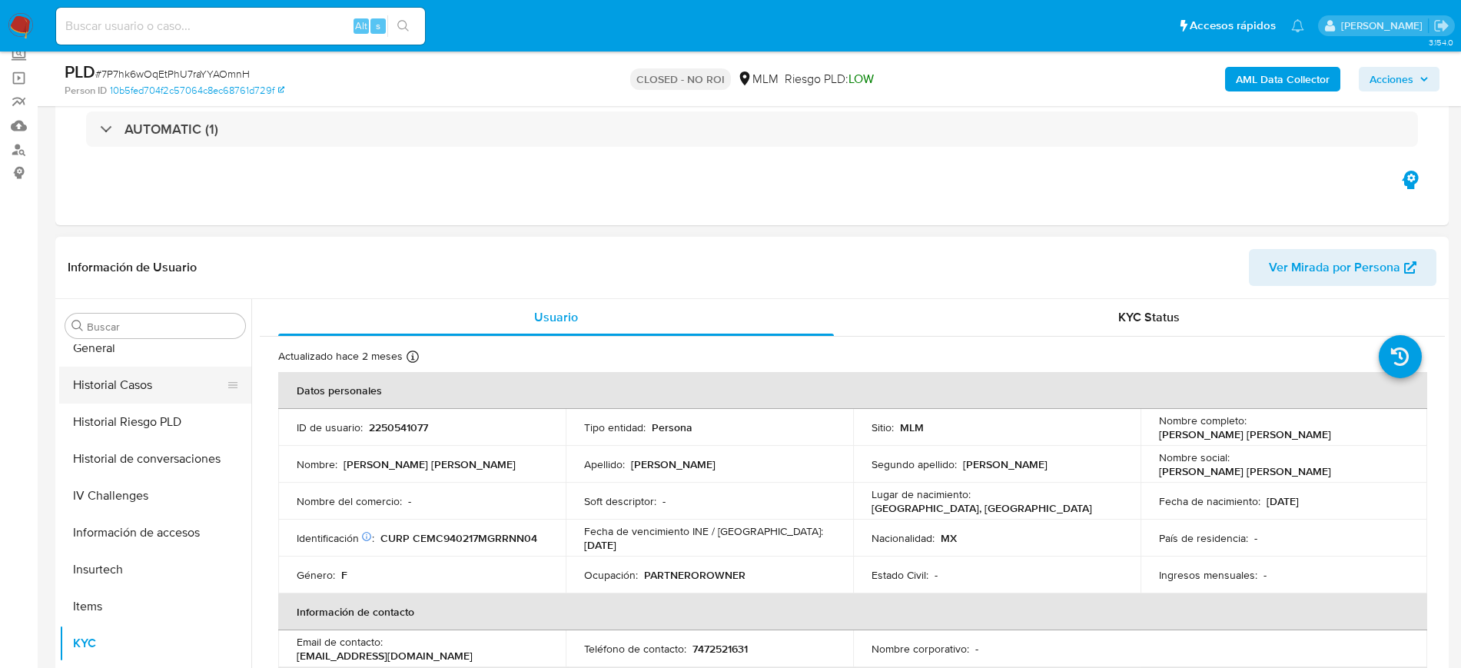
click at [145, 382] on button "Historial Casos" at bounding box center [149, 385] width 180 height 37
